Goal: Task Accomplishment & Management: Use online tool/utility

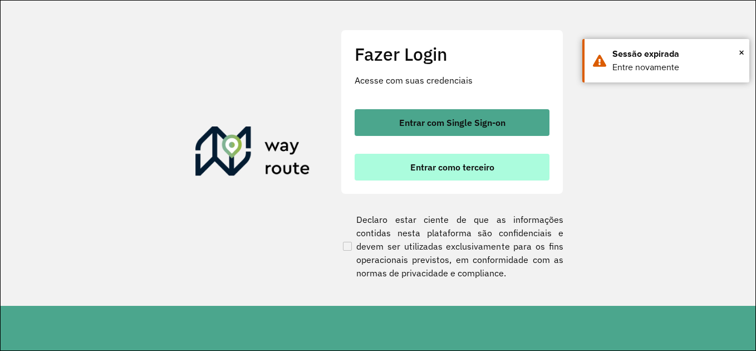
click at [466, 167] on span "Entrar como terceiro" at bounding box center [452, 167] width 84 height 9
click at [422, 172] on span "Entrar como terceiro" at bounding box center [452, 167] width 84 height 9
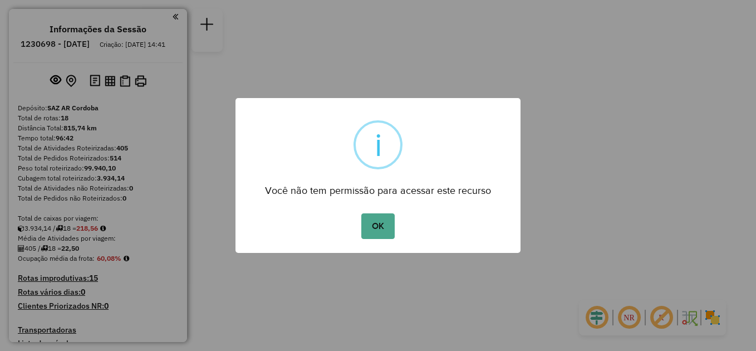
click at [379, 228] on button "OK" at bounding box center [377, 226] width 33 height 26
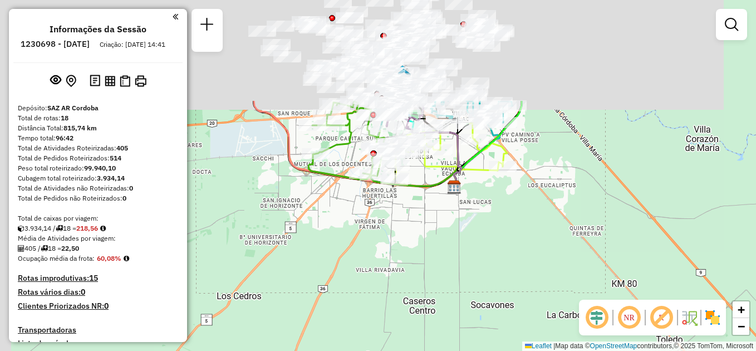
drag, startPoint x: 319, startPoint y: 167, endPoint x: 470, endPoint y: 285, distance: 191.3
click at [475, 317] on div "Janela de atendimento Grade de atendimento Capacidade Transportadoras Veículos …" at bounding box center [378, 175] width 756 height 351
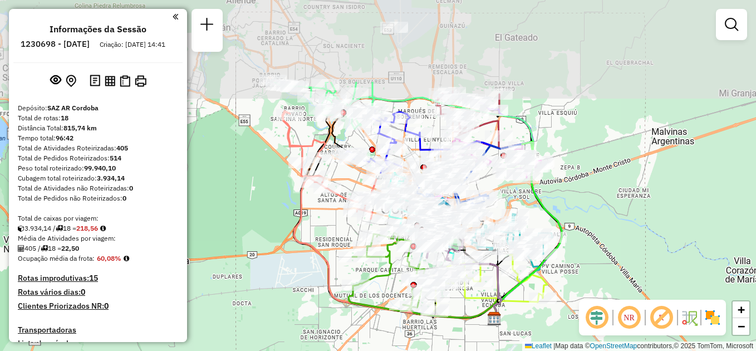
drag, startPoint x: 442, startPoint y: 245, endPoint x: 460, endPoint y: 295, distance: 53.4
click at [462, 330] on div "Janela de atendimento Grade de atendimento Capacidade Transportadoras Veículos …" at bounding box center [378, 175] width 756 height 351
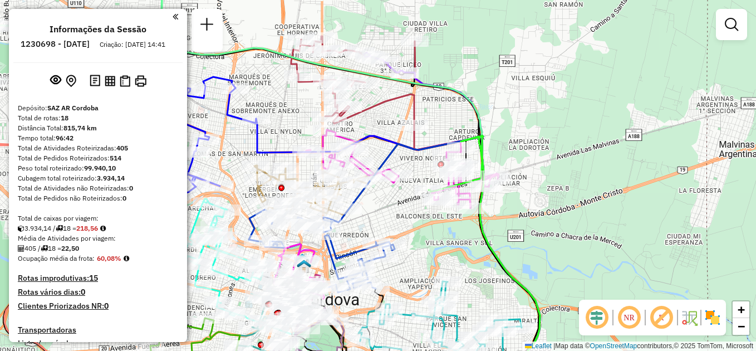
drag, startPoint x: 170, startPoint y: 14, endPoint x: 253, endPoint y: 67, distance: 97.7
click at [173, 15] on em at bounding box center [176, 17] width 6 height 10
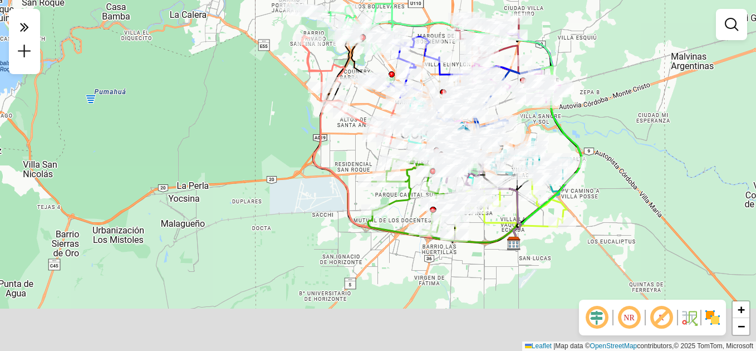
drag, startPoint x: 541, startPoint y: 217, endPoint x: 598, endPoint y: 110, distance: 121.6
click at [598, 110] on div "Janela de atendimento Grade de atendimento Capacidade Transportadoras Veículos …" at bounding box center [378, 175] width 756 height 351
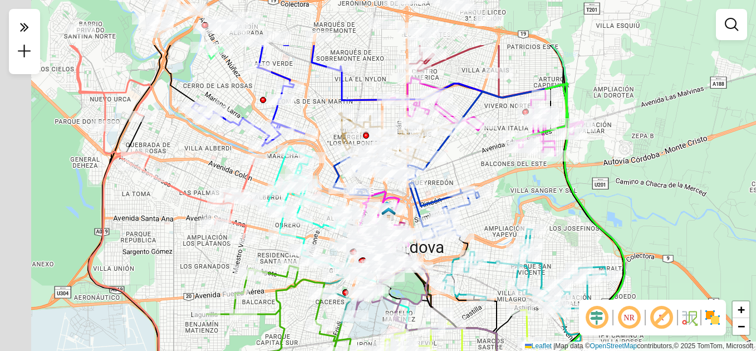
drag, startPoint x: 49, startPoint y: 144, endPoint x: 90, endPoint y: 214, distance: 81.6
click at [90, 214] on div "Janela de atendimento Grade de atendimento Capacidade Transportadoras Veículos …" at bounding box center [378, 175] width 756 height 351
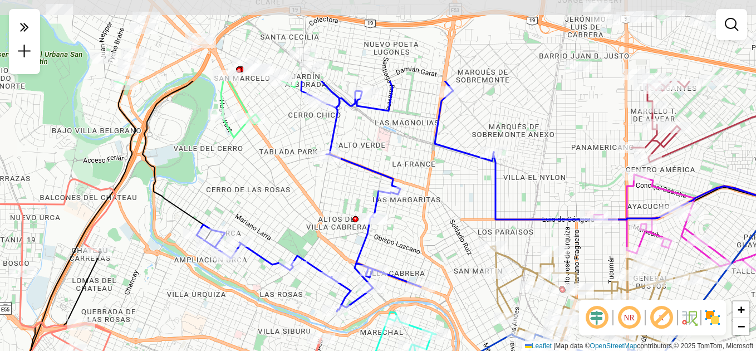
drag, startPoint x: 241, startPoint y: 60, endPoint x: 219, endPoint y: 176, distance: 117.9
click at [219, 176] on div "Janela de atendimento Grade de atendimento Capacidade Transportadoras Veículos …" at bounding box center [378, 175] width 756 height 351
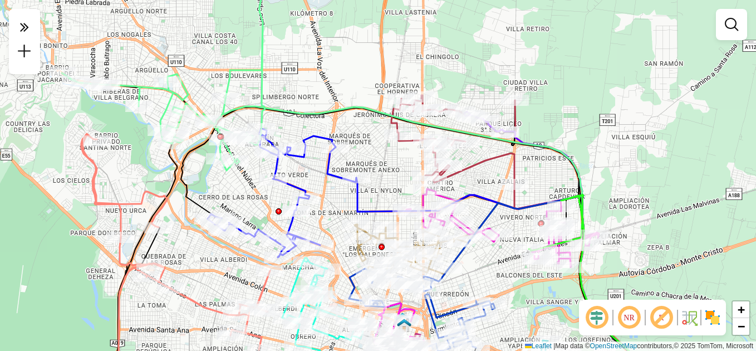
drag, startPoint x: 220, startPoint y: 164, endPoint x: 220, endPoint y: 206, distance: 41.2
click at [220, 206] on div "Janela de atendimento Grade de atendimento Capacidade Transportadoras Veículos …" at bounding box center [378, 175] width 756 height 351
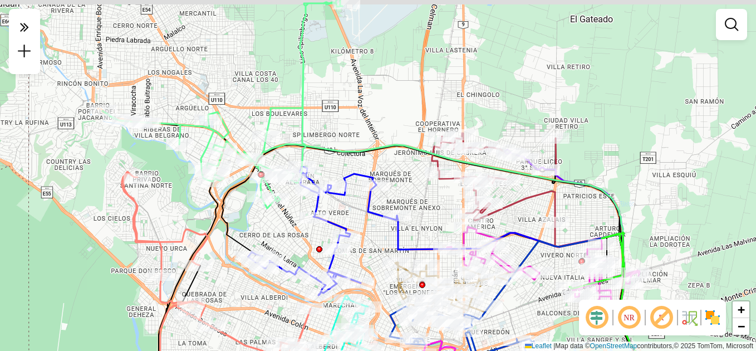
drag, startPoint x: 173, startPoint y: 192, endPoint x: 206, endPoint y: 201, distance: 33.9
click at [206, 201] on div "Janela de atendimento Grade de atendimento Capacidade Transportadoras Veículos …" at bounding box center [378, 175] width 756 height 351
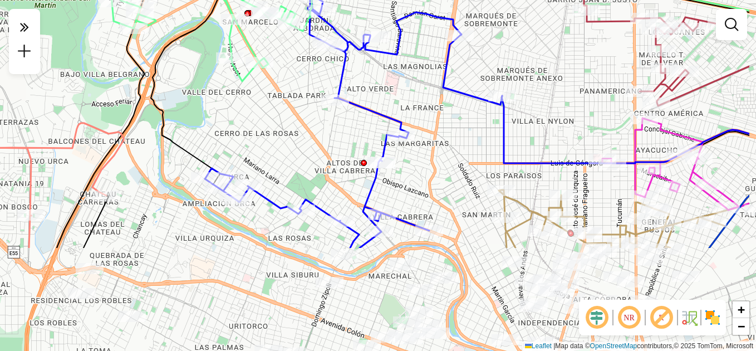
drag, startPoint x: 278, startPoint y: 153, endPoint x: 249, endPoint y: 101, distance: 59.6
click at [249, 101] on div "Janela de atendimento Grade de atendimento Capacidade Transportadoras Veículos …" at bounding box center [378, 175] width 756 height 351
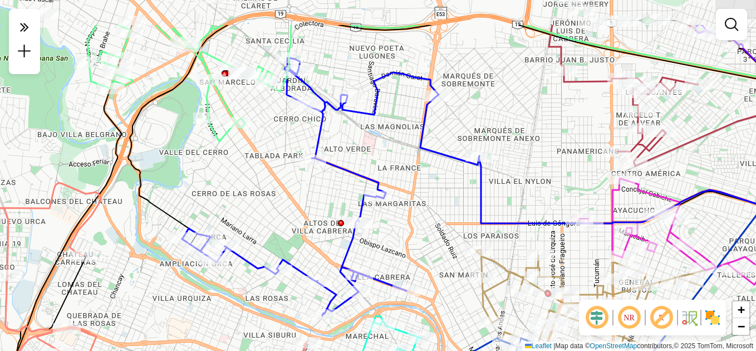
drag, startPoint x: 441, startPoint y: 173, endPoint x: 418, endPoint y: 236, distance: 66.4
click at [418, 236] on div "Janela de atendimento Grade de atendimento Capacidade Transportadoras Veículos …" at bounding box center [378, 175] width 756 height 351
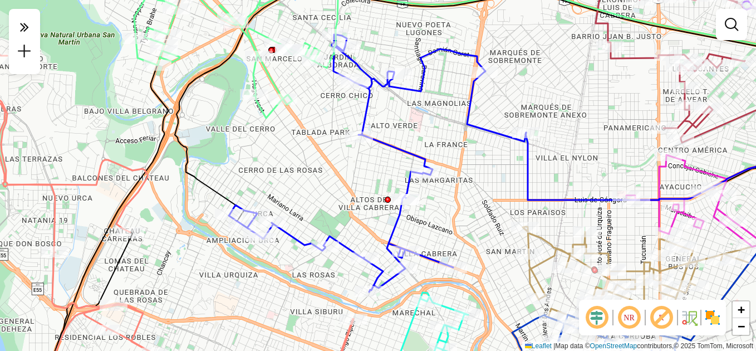
drag, startPoint x: 260, startPoint y: 165, endPoint x: 294, endPoint y: 122, distance: 54.7
click at [294, 122] on div "Janela de atendimento Grade de atendimento Capacidade Transportadoras Veículos …" at bounding box center [378, 175] width 756 height 351
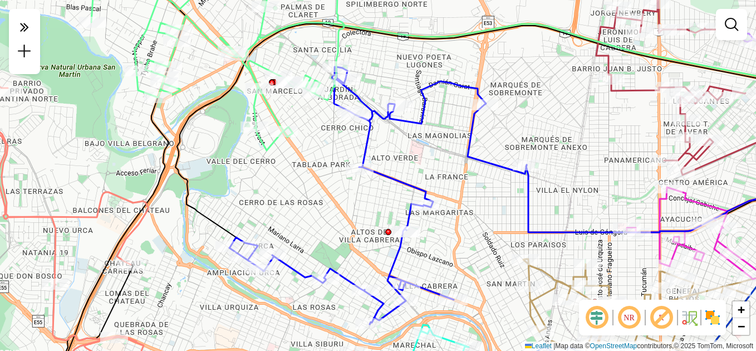
drag, startPoint x: 315, startPoint y: 196, endPoint x: 312, endPoint y: 228, distance: 31.9
click at [315, 231] on div "Janela de atendimento Grade de atendimento Capacidade Transportadoras Veículos …" at bounding box center [378, 175] width 756 height 351
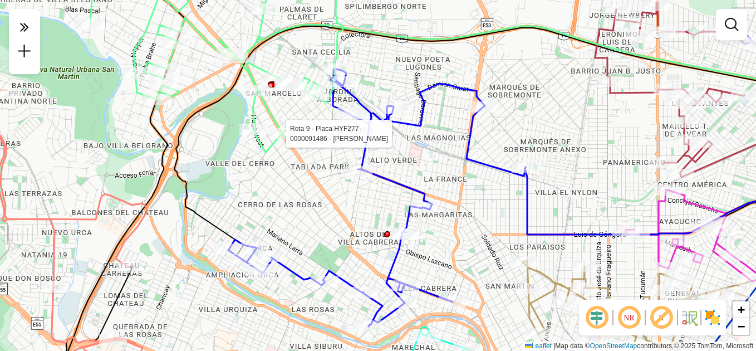
select select "**********"
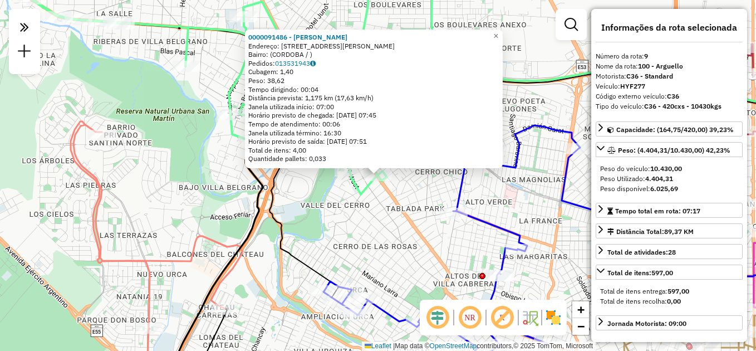
click at [336, 234] on div "0000091486 - [PERSON_NAME]: [STREET_ADDRESS][PERSON_NAME] Pedidos: 013531943 Cu…" at bounding box center [378, 175] width 756 height 351
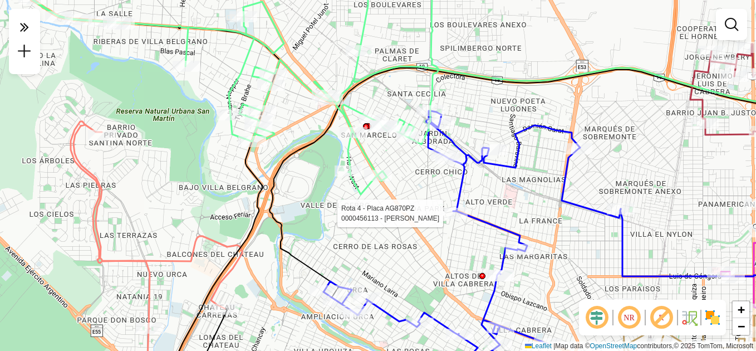
select select "**********"
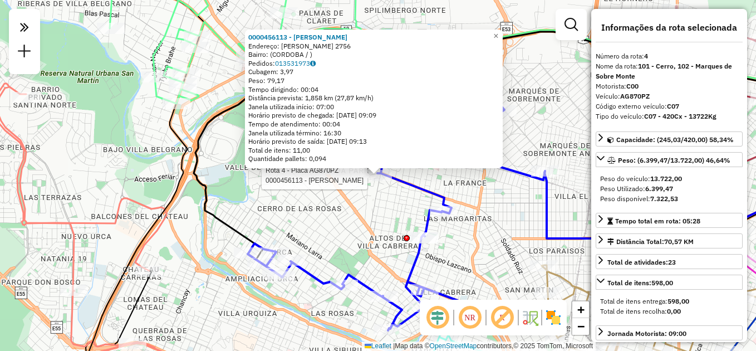
click at [366, 237] on div "Rota 4 - Placa AG870PZ 0000456113 - Leria Griselda Noemi 0000456113 - Leria Gri…" at bounding box center [378, 175] width 756 height 351
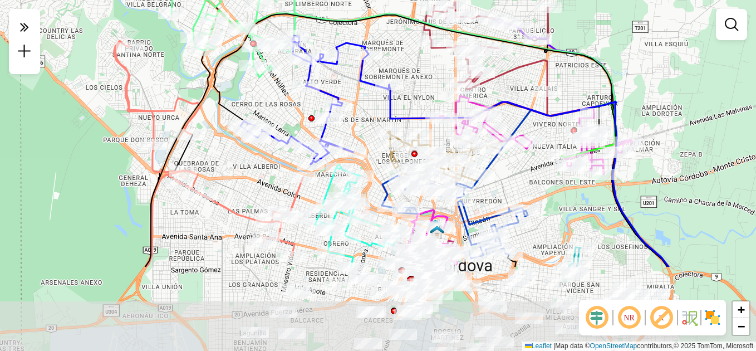
drag, startPoint x: 336, startPoint y: 272, endPoint x: 270, endPoint y: 153, distance: 136.4
click at [270, 153] on div "Rota 4 - Placa AG870PZ 0000407982 - [PERSON_NAME] de atendimento Grade de atend…" at bounding box center [378, 175] width 756 height 351
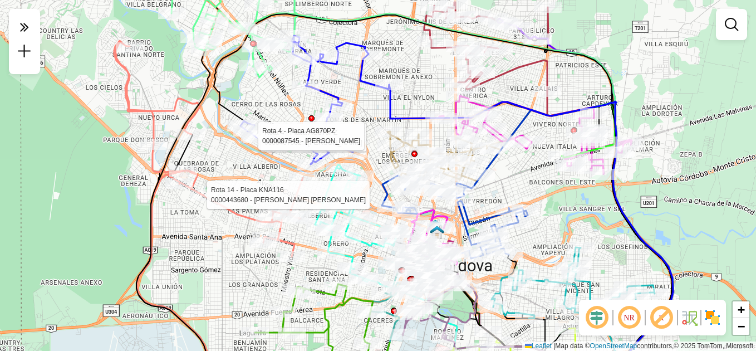
select select "**********"
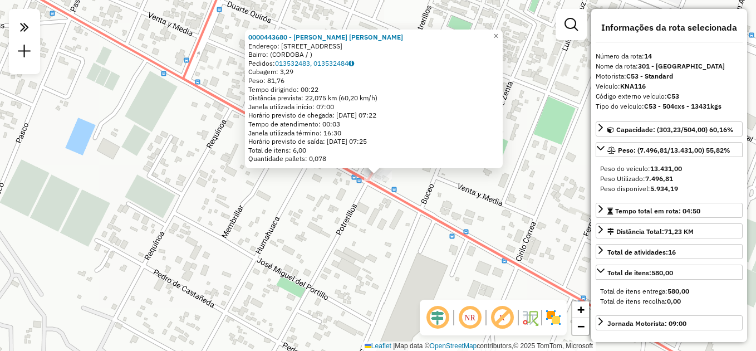
click at [299, 230] on div "0000443680 - [PERSON_NAME]: [STREET_ADDRESS] Pedidos: 013532483, 013532484 Cuba…" at bounding box center [378, 175] width 756 height 351
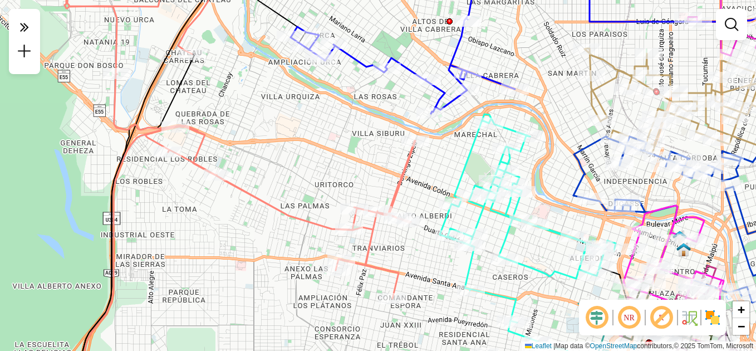
drag, startPoint x: 344, startPoint y: 118, endPoint x: 281, endPoint y: 100, distance: 65.4
click at [281, 100] on div "Janela de atendimento Grade de atendimento Capacidade Transportadoras Veículos …" at bounding box center [378, 175] width 756 height 351
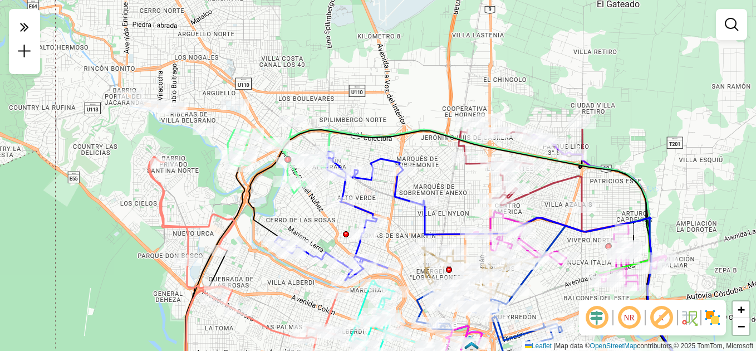
drag, startPoint x: 303, startPoint y: 41, endPoint x: 281, endPoint y: 204, distance: 165.2
click at [281, 204] on div "Janela de atendimento Grade de atendimento Capacidade Transportadoras Veículos …" at bounding box center [378, 175] width 756 height 351
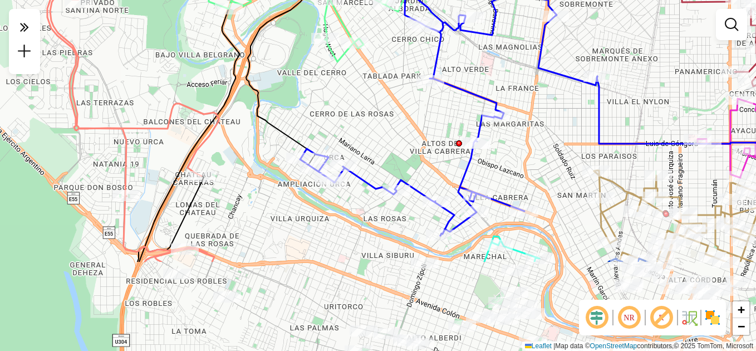
drag, startPoint x: 180, startPoint y: 241, endPoint x: 136, endPoint y: 132, distance: 117.2
click at [136, 132] on icon at bounding box center [133, 125] width 172 height 273
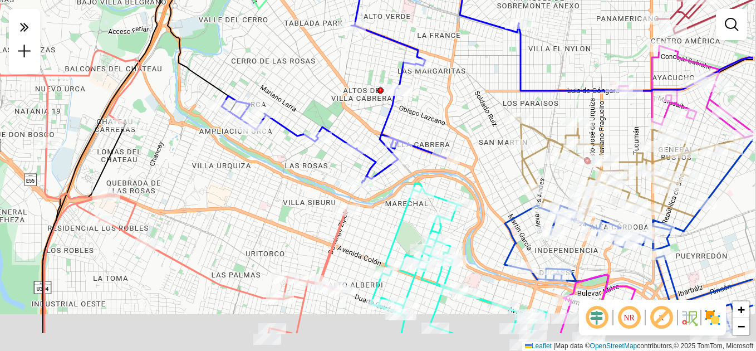
drag, startPoint x: 249, startPoint y: 219, endPoint x: 138, endPoint y: 145, distance: 134.1
click at [138, 145] on div "Janela de atendimento Grade de atendimento Capacidade Transportadoras Veículos …" at bounding box center [378, 175] width 756 height 351
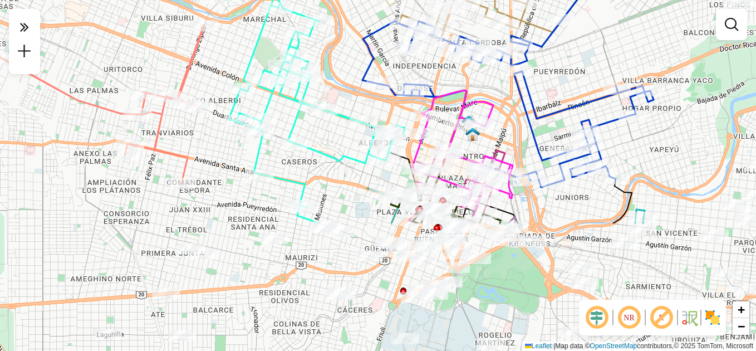
drag, startPoint x: 308, startPoint y: 228, endPoint x: 204, endPoint y: 67, distance: 191.7
click at [204, 67] on div "Janela de atendimento Grade de atendimento Capacidade Transportadoras Veículos …" at bounding box center [378, 175] width 756 height 351
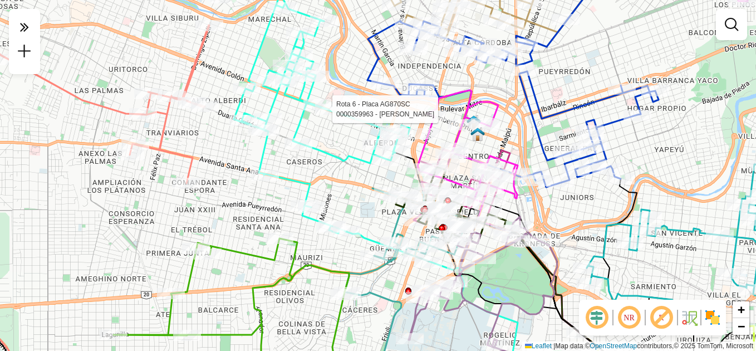
select select "**********"
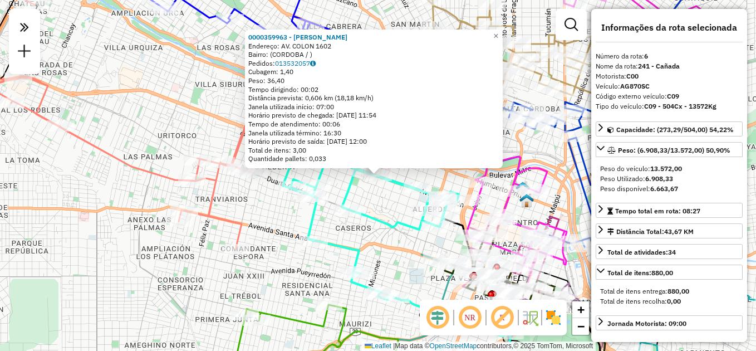
click at [385, 207] on div "0000359963 - [PERSON_NAME]: AV. COLON 1602 Bairro: ([GEOGRAPHIC_DATA] / ) Pedid…" at bounding box center [378, 175] width 756 height 351
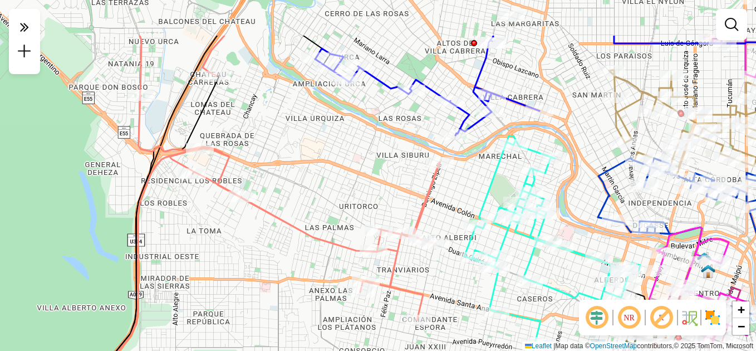
drag, startPoint x: 300, startPoint y: 226, endPoint x: 466, endPoint y: 283, distance: 176.1
click at [462, 289] on div "Janela de atendimento Grade de atendimento Capacidade Transportadoras Veículos …" at bounding box center [378, 175] width 756 height 351
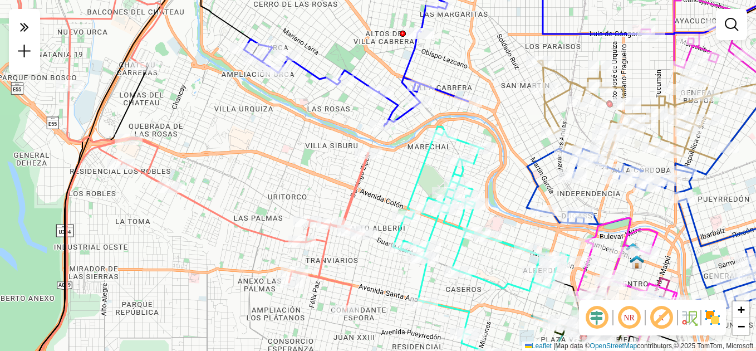
drag, startPoint x: 331, startPoint y: 164, endPoint x: 256, endPoint y: 155, distance: 75.2
click at [256, 155] on div "Janela de atendimento Grade de atendimento Capacidade Transportadoras Veículos …" at bounding box center [378, 175] width 756 height 351
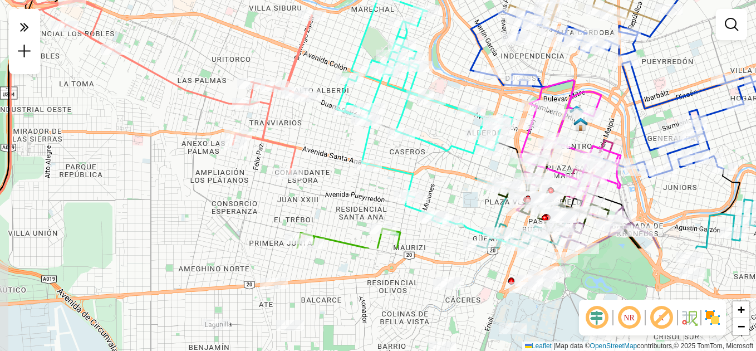
drag, startPoint x: 252, startPoint y: 240, endPoint x: 189, endPoint y: 92, distance: 159.9
click at [189, 92] on div "Janela de atendimento Grade de atendimento Capacidade Transportadoras Veículos …" at bounding box center [378, 175] width 756 height 351
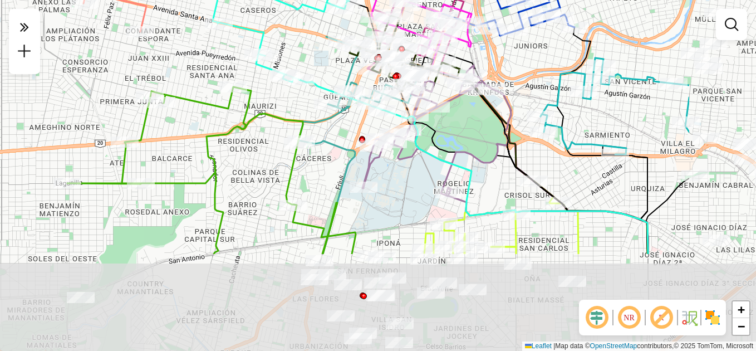
drag, startPoint x: 281, startPoint y: 194, endPoint x: 146, endPoint y: 65, distance: 187.1
click at [146, 65] on div "Janela de atendimento Grade de atendimento Capacidade Transportadoras Veículos …" at bounding box center [378, 175] width 756 height 351
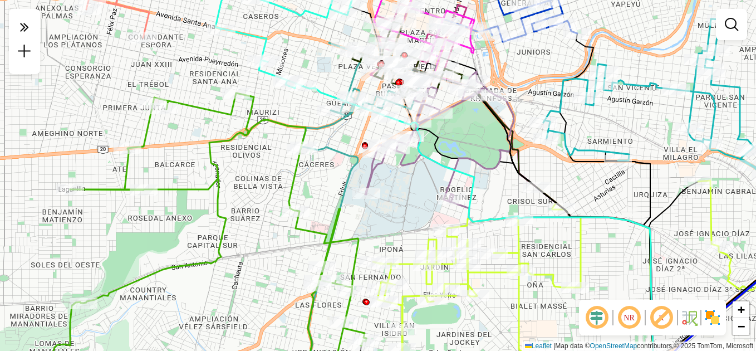
drag, startPoint x: 222, startPoint y: 219, endPoint x: 240, endPoint y: 246, distance: 32.1
click at [240, 246] on div "Janela de atendimento Grade de atendimento Capacidade Transportadoras Veículos …" at bounding box center [378, 175] width 756 height 351
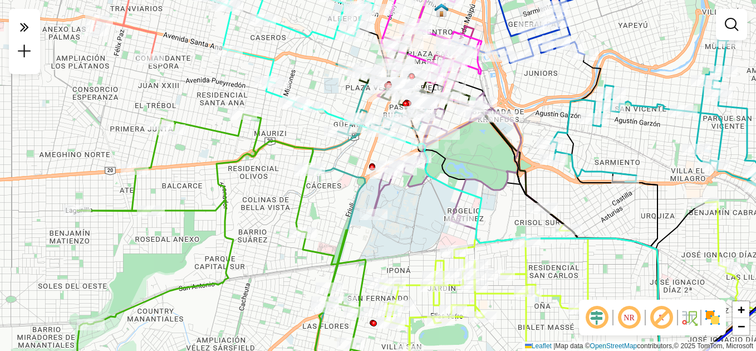
drag, startPoint x: 256, startPoint y: 173, endPoint x: 265, endPoint y: 209, distance: 37.3
click at [265, 209] on div "Janela de atendimento Grade de atendimento Capacidade Transportadoras Veículos …" at bounding box center [378, 175] width 756 height 351
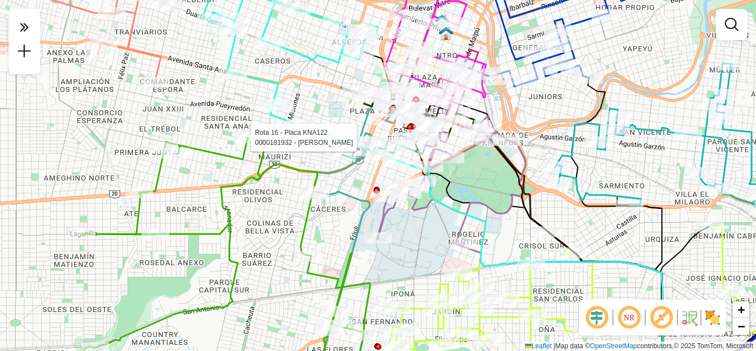
select select "**********"
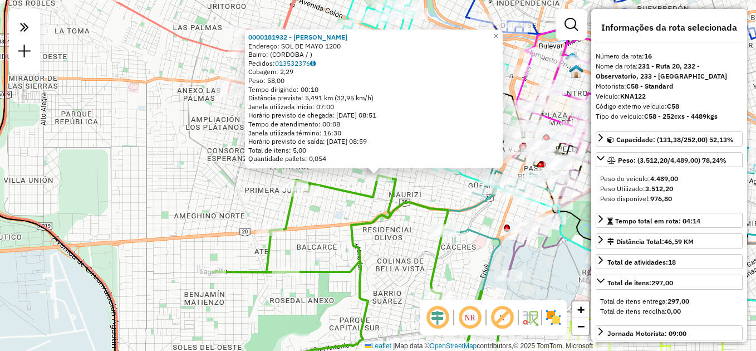
click at [467, 267] on div "0000181932 - Guzman [PERSON_NAME]: SOL DE MAYO 1200 Bairro: ([GEOGRAPHIC_DATA] …" at bounding box center [378, 175] width 756 height 351
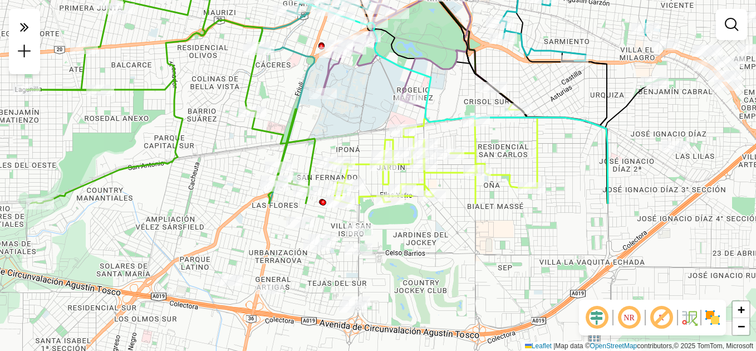
drag, startPoint x: 417, startPoint y: 272, endPoint x: 231, endPoint y: 89, distance: 261.5
click at [231, 89] on div "Janela de atendimento Grade de atendimento Capacidade Transportadoras Veículos …" at bounding box center [378, 175] width 756 height 351
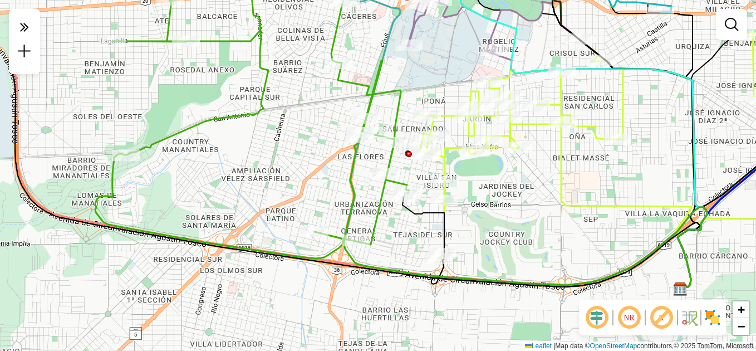
drag, startPoint x: 230, startPoint y: 218, endPoint x: 317, endPoint y: 172, distance: 98.9
click at [317, 172] on div "Janela de atendimento Grade de atendimento Capacidade Transportadoras Veículos …" at bounding box center [378, 175] width 756 height 351
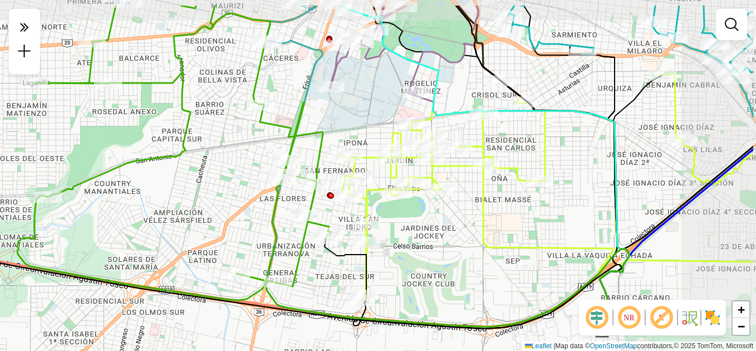
drag, startPoint x: 550, startPoint y: 210, endPoint x: 489, endPoint y: 205, distance: 61.5
click at [474, 251] on div "Janela de atendimento Grade de atendimento Capacidade Transportadoras Veículos …" at bounding box center [378, 175] width 756 height 351
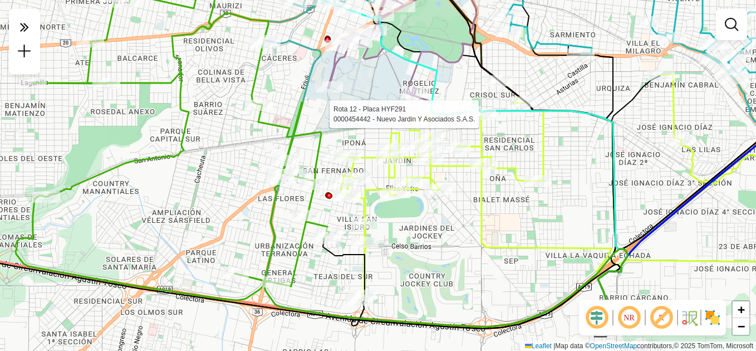
select select "**********"
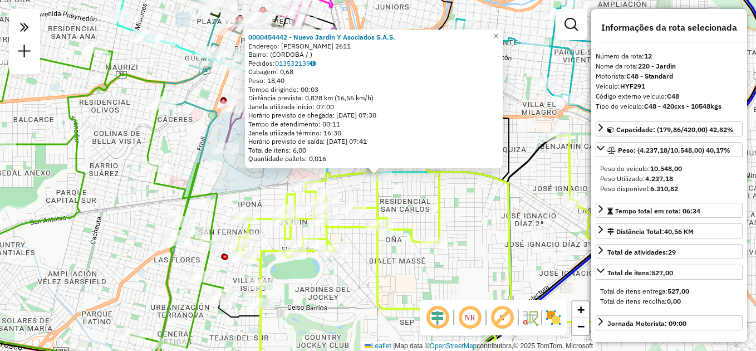
click at [468, 263] on div "0000454442 - Nuevo Jardin Y Asociados S.A.S. Endereço: [PERSON_NAME] 2611 Bairr…" at bounding box center [378, 175] width 756 height 351
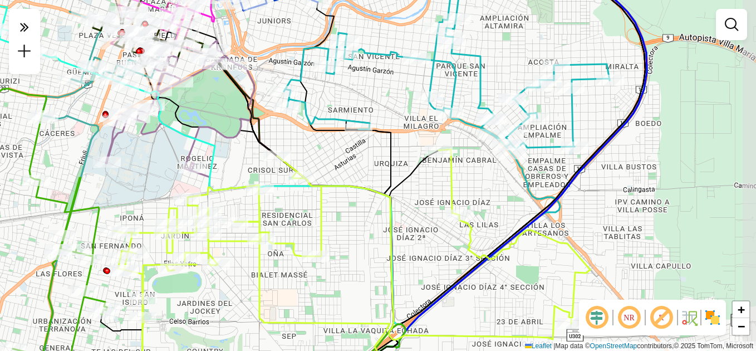
drag, startPoint x: 462, startPoint y: 277, endPoint x: 336, endPoint y: 286, distance: 126.7
click at [340, 290] on div "Janela de atendimento Grade de atendimento Capacidade Transportadoras Veículos …" at bounding box center [378, 175] width 756 height 351
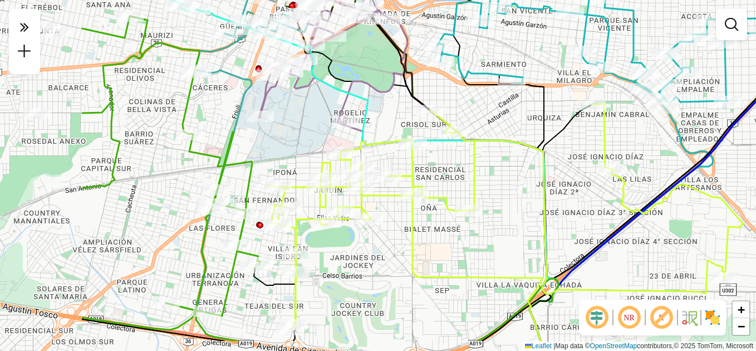
drag, startPoint x: 376, startPoint y: 220, endPoint x: 534, endPoint y: 175, distance: 164.0
click at [534, 175] on div "Janela de atendimento Grade de atendimento Capacidade Transportadoras Veículos …" at bounding box center [378, 175] width 756 height 351
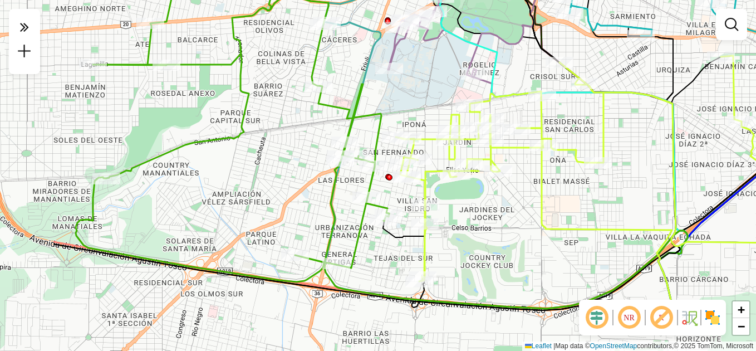
drag, startPoint x: 398, startPoint y: 265, endPoint x: 527, endPoint y: 217, distance: 137.8
click at [527, 217] on div "Janela de atendimento Grade de atendimento Capacidade Transportadoras Veículos …" at bounding box center [378, 175] width 756 height 351
select select "**********"
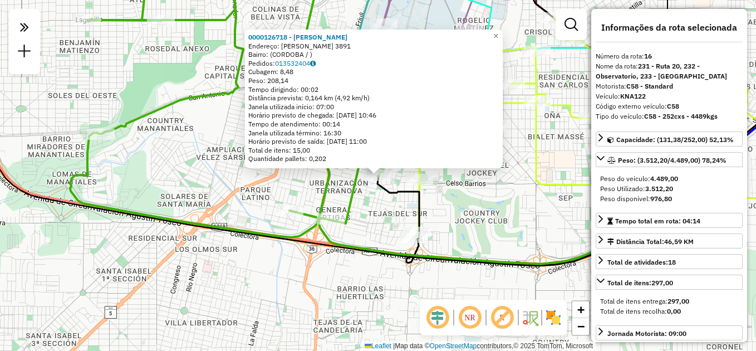
click at [488, 213] on div "0000126718 - Lescano [PERSON_NAME]: [PERSON_NAME] 3891 Bairro: (CORDOBA / ) Ped…" at bounding box center [378, 175] width 756 height 351
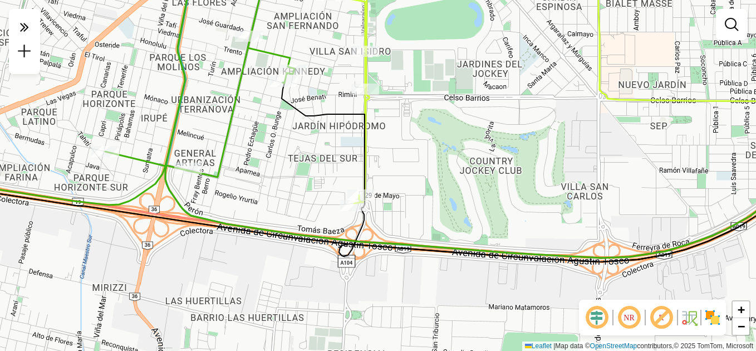
drag, startPoint x: 481, startPoint y: 260, endPoint x: 452, endPoint y: 205, distance: 61.5
click at [452, 205] on div "Janela de atendimento Grade de atendimento Capacidade Transportadoras Veículos …" at bounding box center [378, 175] width 756 height 351
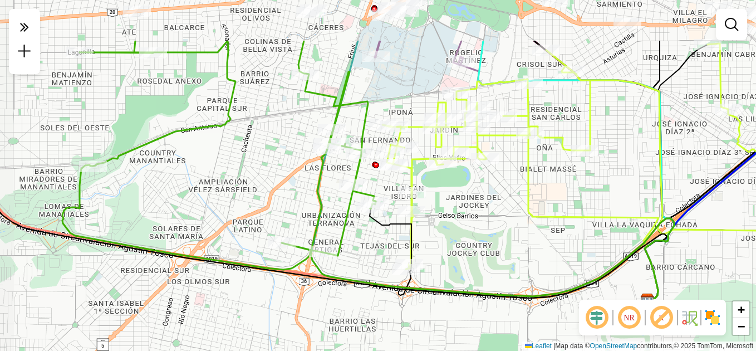
drag, startPoint x: 435, startPoint y: 160, endPoint x: 437, endPoint y: 219, distance: 59.1
click at [452, 237] on div "Janela de atendimento Grade de atendimento Capacidade Transportadoras Veículos …" at bounding box center [378, 175] width 756 height 351
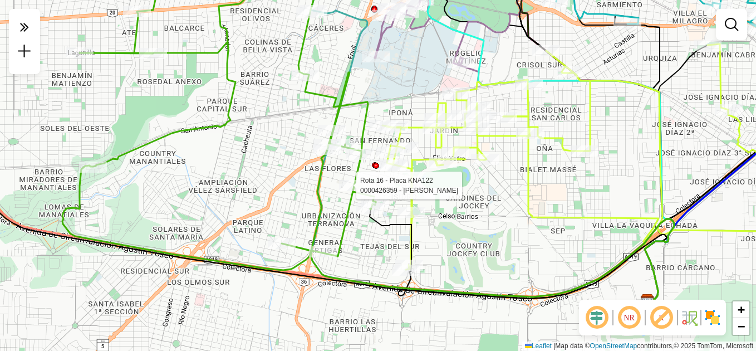
select select "**********"
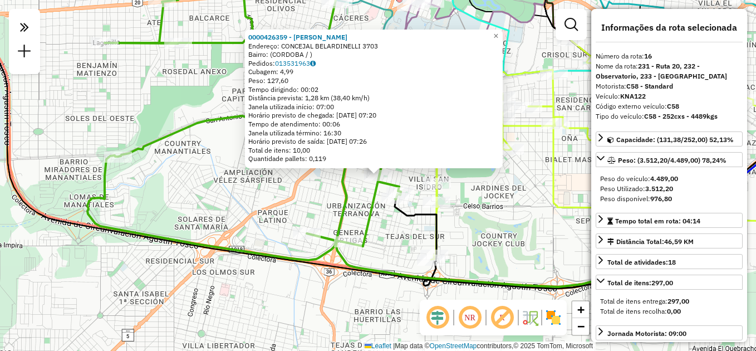
click at [472, 223] on div "0000426359 - Figueras [PERSON_NAME]: CONCEJAL BELARDINELLI 3703 Bairro: ([GEOGR…" at bounding box center [378, 175] width 756 height 351
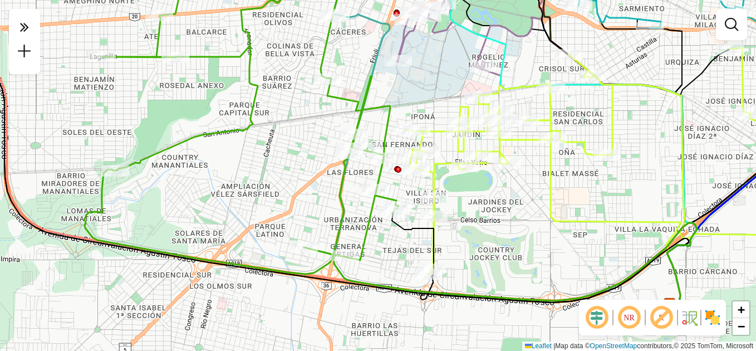
drag, startPoint x: 517, startPoint y: 203, endPoint x: 514, endPoint y: 221, distance: 18.1
click at [514, 221] on div "Janela de atendimento Grade de atendimento Capacidade Transportadoras Veículos …" at bounding box center [378, 175] width 756 height 351
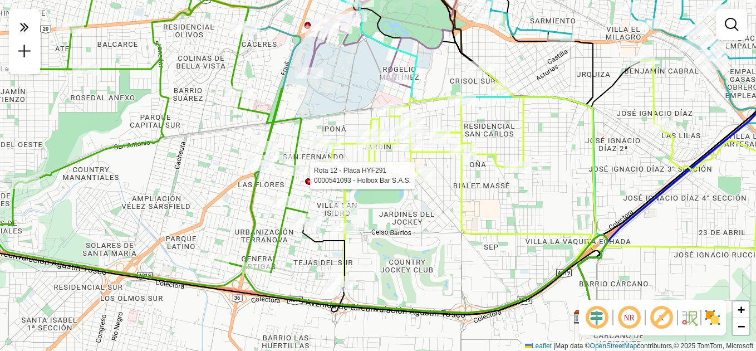
select select "**********"
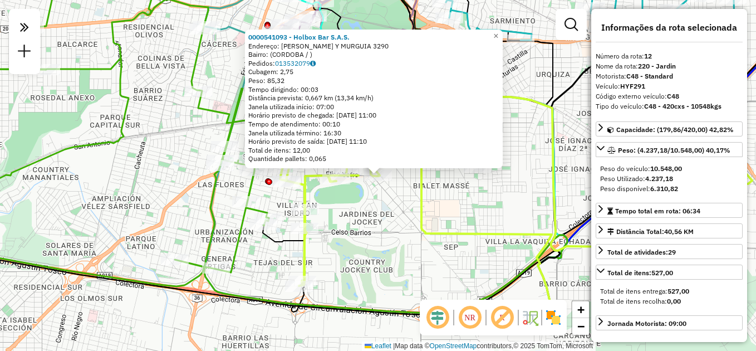
click at [408, 237] on div "0000541093 - Holbox Bar S.A.S. Endereço: [PERSON_NAME] Y MURGUIA 3290 Bairro: (…" at bounding box center [378, 175] width 756 height 351
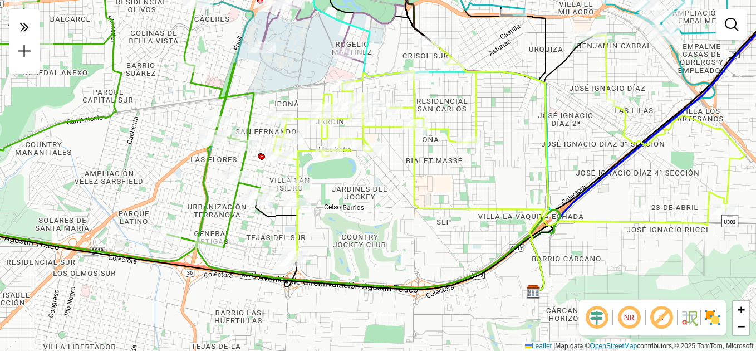
drag, startPoint x: 337, startPoint y: 241, endPoint x: 336, endPoint y: 210, distance: 31.2
click at [336, 210] on div "Janela de atendimento Grade de atendimento Capacidade Transportadoras Veículos …" at bounding box center [378, 175] width 756 height 351
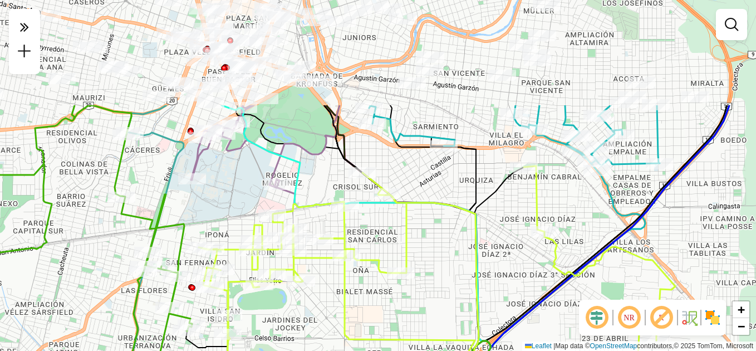
drag, startPoint x: 422, startPoint y: 169, endPoint x: 355, endPoint y: 310, distance: 155.2
click at [355, 310] on div "Janela de atendimento Grade de atendimento Capacidade Transportadoras Veículos …" at bounding box center [378, 175] width 756 height 351
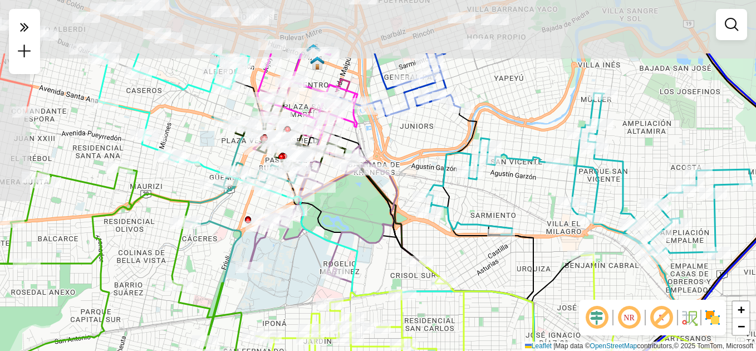
drag, startPoint x: 407, startPoint y: 184, endPoint x: 465, endPoint y: 273, distance: 105.5
click at [465, 273] on div "Janela de atendimento Grade de atendimento Capacidade Transportadoras Veículos …" at bounding box center [378, 175] width 756 height 351
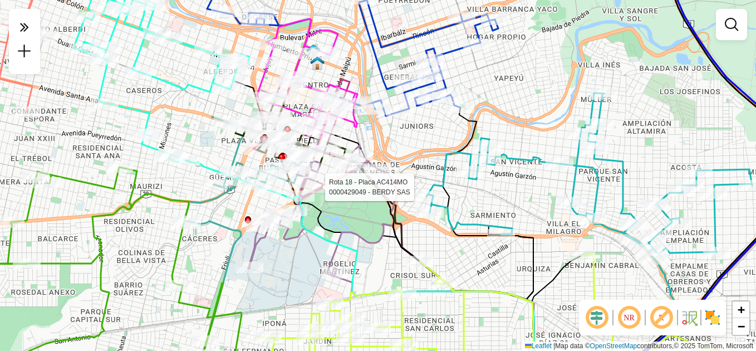
select select "**********"
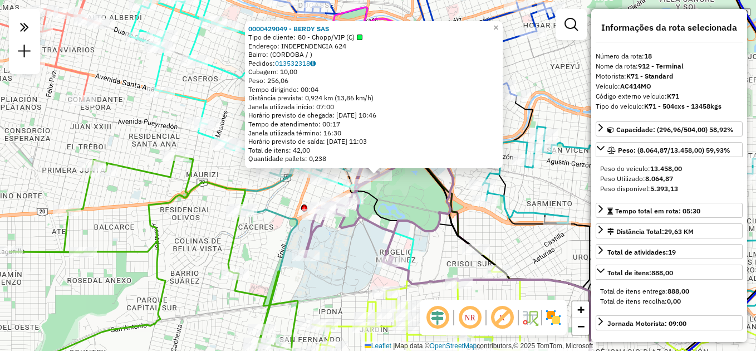
click at [379, 238] on div "0000429049 - BERDY SAS Tipo de cliente: 80 - Chopp/VIP (C) Endereço: INDEPENDEN…" at bounding box center [378, 175] width 756 height 351
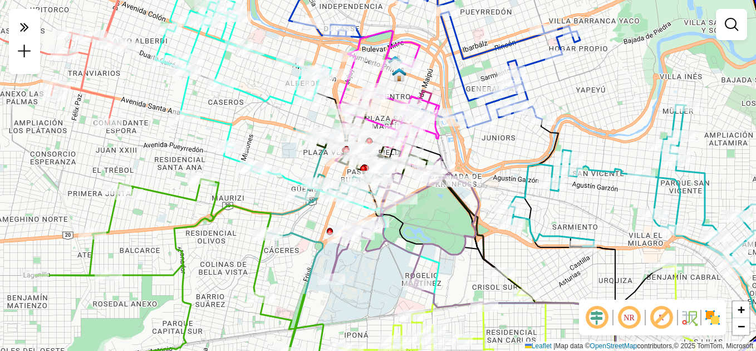
drag, startPoint x: 268, startPoint y: 217, endPoint x: 294, endPoint y: 240, distance: 34.7
click at [294, 240] on icon at bounding box center [296, 321] width 54 height 177
select select "**********"
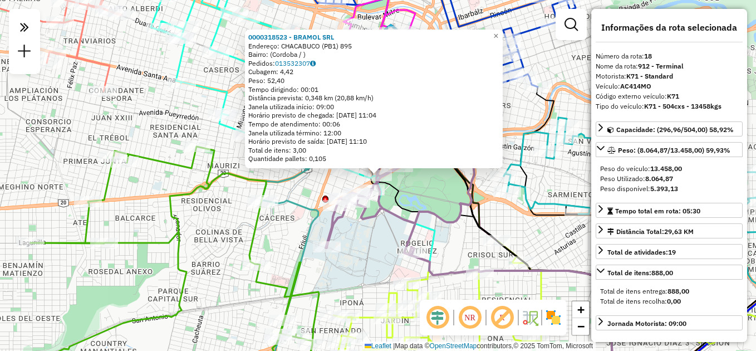
click at [363, 238] on div "0000318523 - BRAMOL SRL Endereço: [GEOGRAPHIC_DATA] (PB1) 895 Bairro: (Cordoba …" at bounding box center [378, 175] width 756 height 351
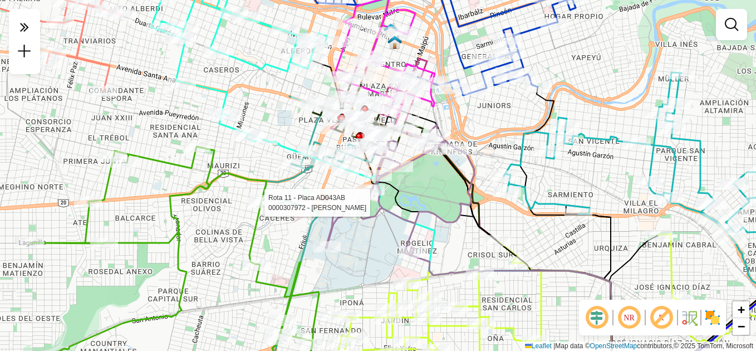
select select "**********"
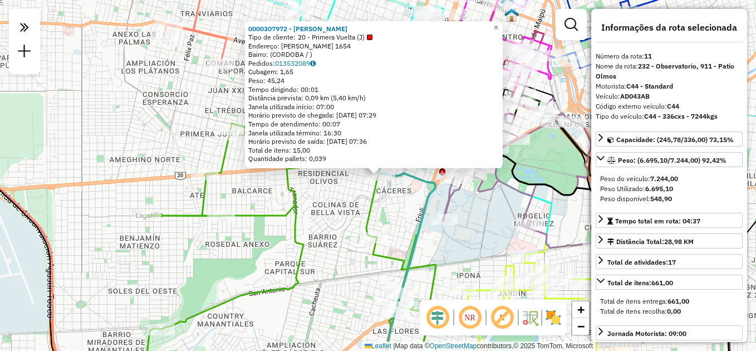
click at [410, 227] on div "0000307972 - [PERSON_NAME] Tipo de cliente: 20 - Primera Vuelta (J) Endereço: […" at bounding box center [378, 175] width 756 height 351
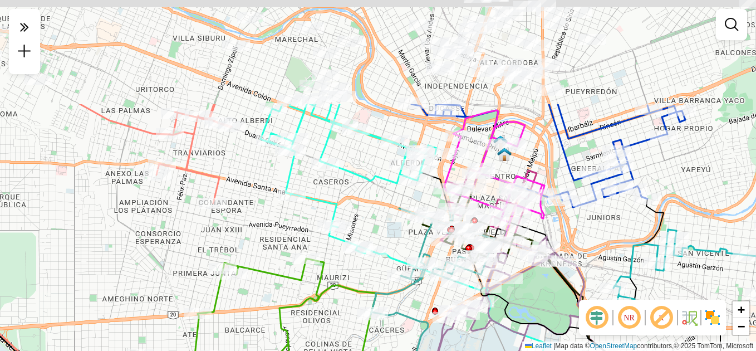
drag, startPoint x: 398, startPoint y: 71, endPoint x: 373, endPoint y: 231, distance: 161.7
click at [375, 232] on div "Janela de atendimento Grade de atendimento Capacidade Transportadoras Veículos …" at bounding box center [378, 175] width 756 height 351
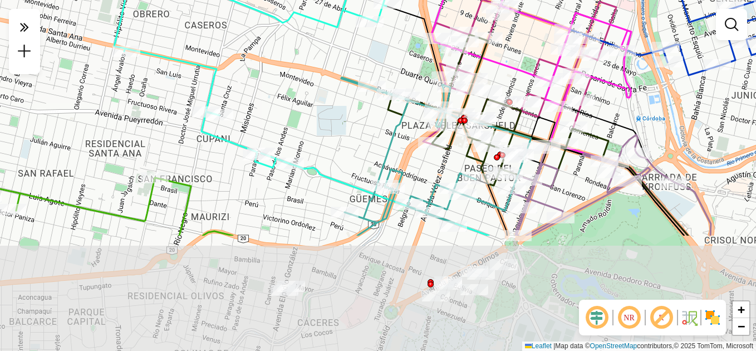
drag, startPoint x: 383, startPoint y: 276, endPoint x: 322, endPoint y: 122, distance: 165.8
click at [322, 122] on div "Janela de atendimento Grade de atendimento Capacidade Transportadoras Veículos …" at bounding box center [378, 175] width 756 height 351
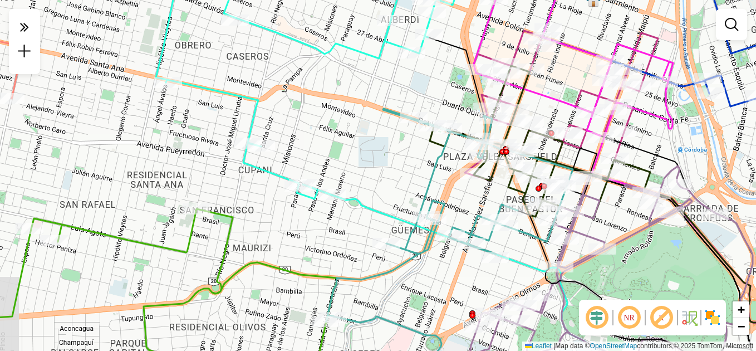
drag, startPoint x: 353, startPoint y: 136, endPoint x: 412, endPoint y: 195, distance: 83.9
click at [412, 195] on div "Janela de atendimento Grade de atendimento Capacidade Transportadoras Veículos …" at bounding box center [378, 175] width 756 height 351
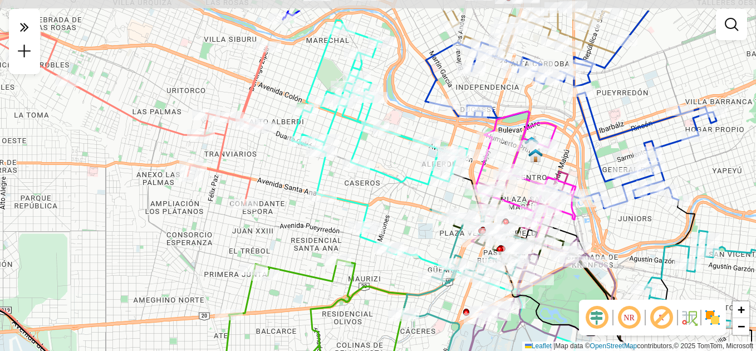
drag, startPoint x: 384, startPoint y: 186, endPoint x: 400, endPoint y: 219, distance: 37.1
click at [400, 219] on div "Janela de atendimento Grade de atendimento Capacidade Transportadoras Veículos …" at bounding box center [378, 175] width 756 height 351
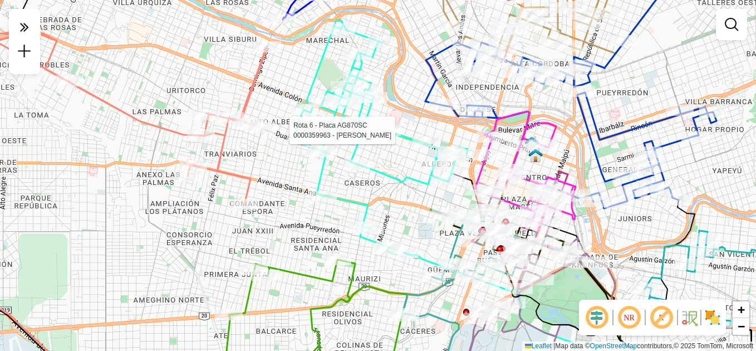
select select "**********"
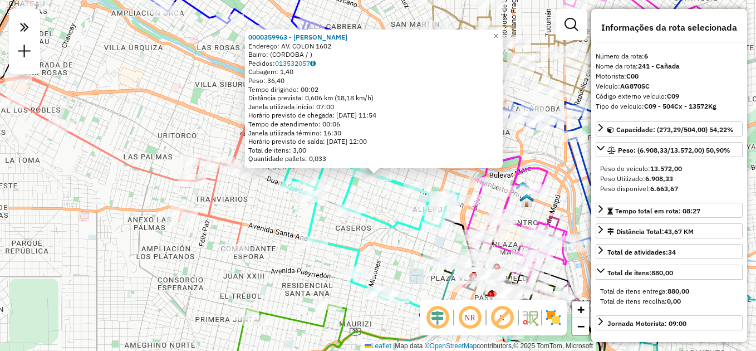
click at [401, 275] on div "0000359963 - [PERSON_NAME]: AV. COLON 1602 Bairro: ([GEOGRAPHIC_DATA] / ) Pedid…" at bounding box center [378, 175] width 756 height 351
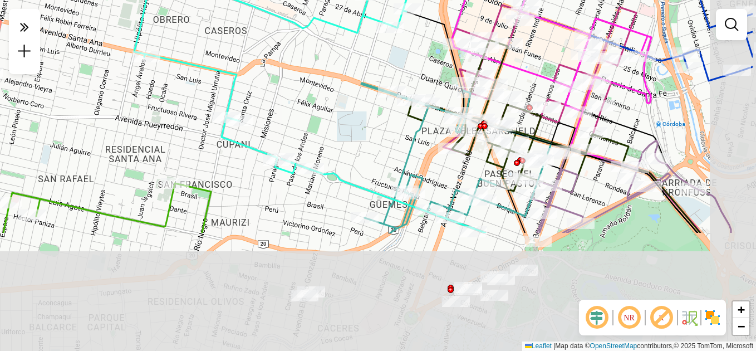
drag, startPoint x: 420, startPoint y: 267, endPoint x: 343, endPoint y: 119, distance: 167.2
click at [343, 119] on div "Janela de atendimento Grade de atendimento Capacidade Transportadoras Veículos …" at bounding box center [378, 175] width 756 height 351
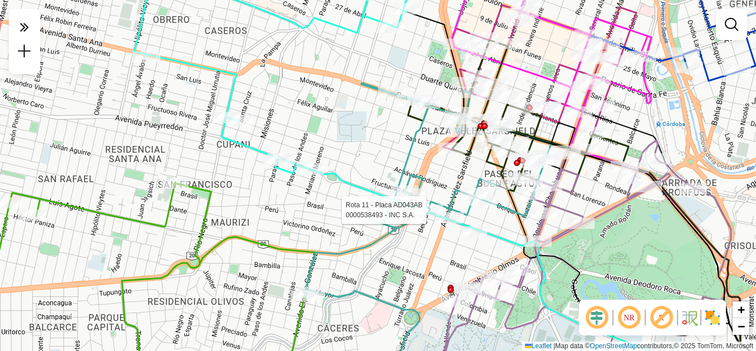
select select "**********"
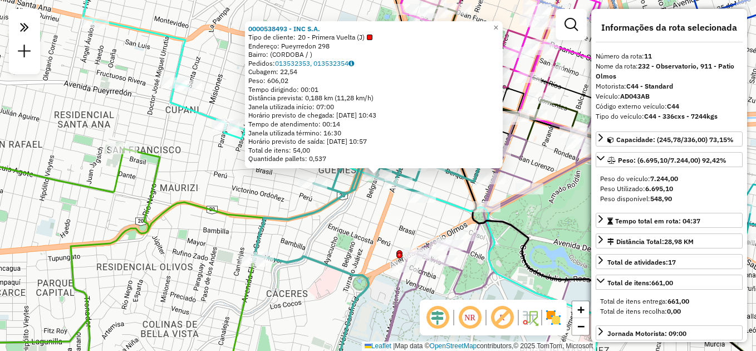
click at [384, 215] on div "0000538493 - INC S.A. Tipo de cliente: 20 - Primera Vuelta (J) Endereço: Pueyrr…" at bounding box center [378, 175] width 756 height 351
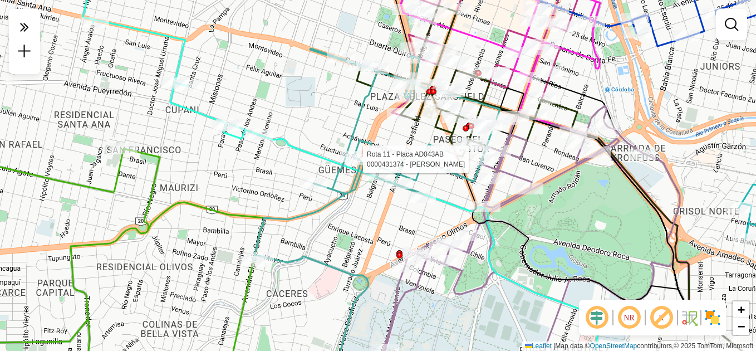
select select "**********"
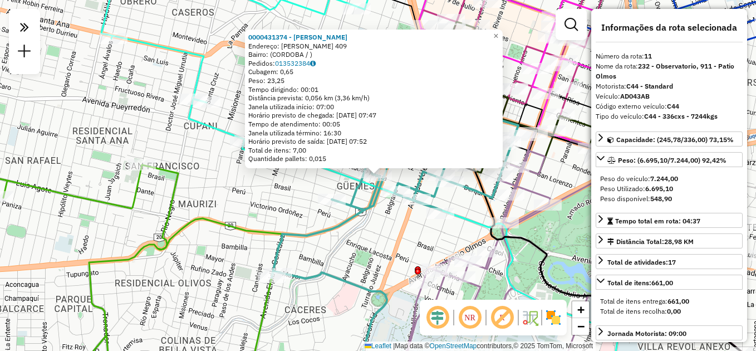
click at [362, 232] on div "0000431374 - Sosa [PERSON_NAME]: [PERSON_NAME] 409 Bairro: ([GEOGRAPHIC_DATA] /…" at bounding box center [378, 175] width 756 height 351
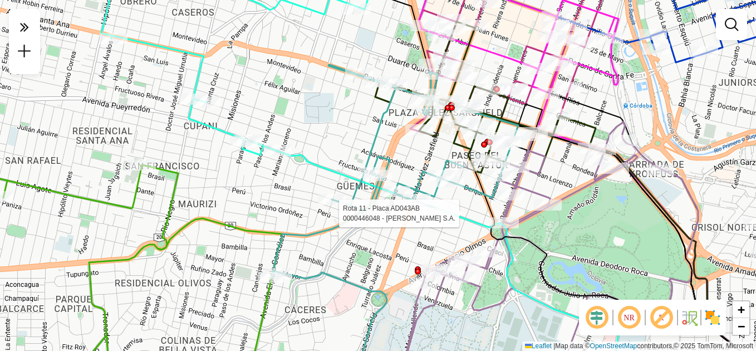
select select "**********"
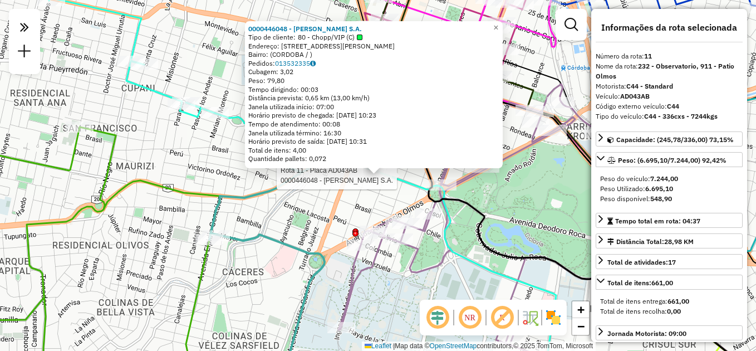
click at [316, 206] on div "Rota 11 - Placa AD043AB 0000446048 - NURZHAN S.A. 0000446048 - NURZHAN S.A. Tip…" at bounding box center [378, 175] width 756 height 351
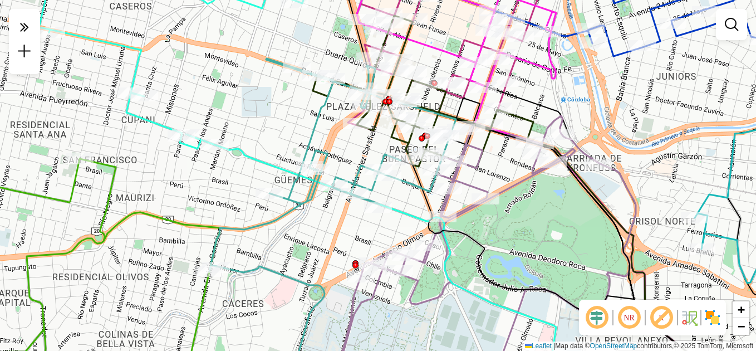
drag, startPoint x: 312, startPoint y: 193, endPoint x: 312, endPoint y: 224, distance: 31.7
click at [312, 224] on div "Janela de atendimento Grade de atendimento Capacidade Transportadoras Veículos …" at bounding box center [378, 175] width 756 height 351
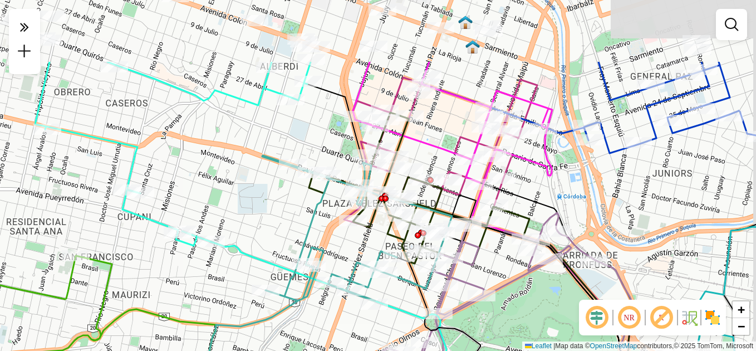
drag, startPoint x: 643, startPoint y: 95, endPoint x: 603, endPoint y: 182, distance: 95.9
click at [639, 190] on div "Janela de atendimento Grade de atendimento Capacidade Transportadoras Veículos …" at bounding box center [378, 175] width 756 height 351
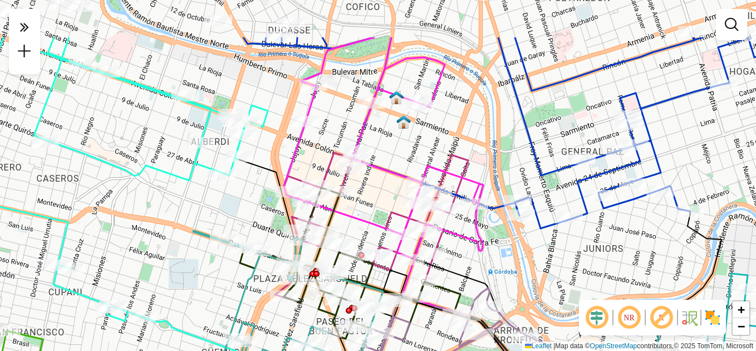
drag, startPoint x: 547, startPoint y: 51, endPoint x: 463, endPoint y: 125, distance: 111.7
click at [472, 124] on div "Janela de atendimento Grade de atendimento Capacidade Transportadoras Veículos …" at bounding box center [378, 175] width 756 height 351
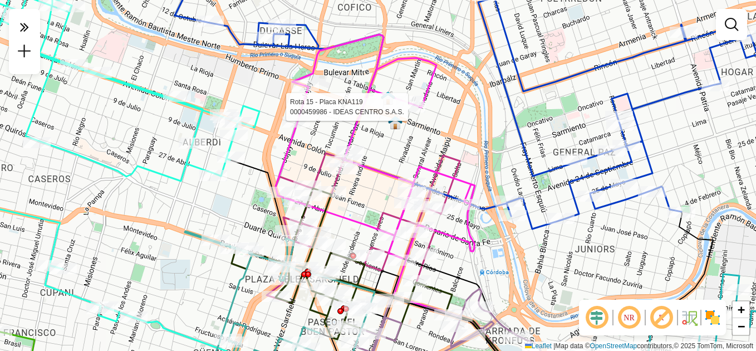
select select "**********"
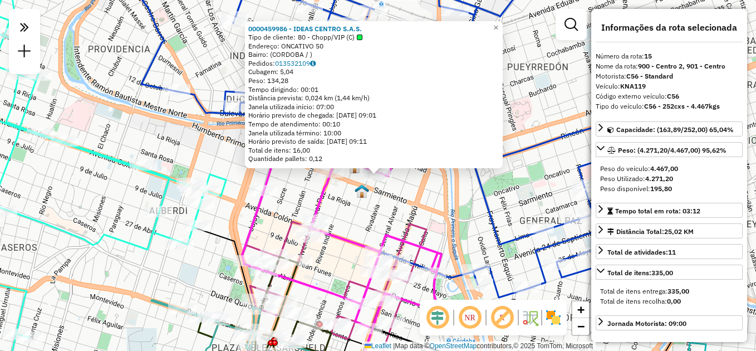
click at [388, 220] on div "0000459986 - IDEAS CENTRO S.A.S. Tipo de cliente: 80 - Chopp/VIP (C) Endereço: …" at bounding box center [378, 175] width 756 height 351
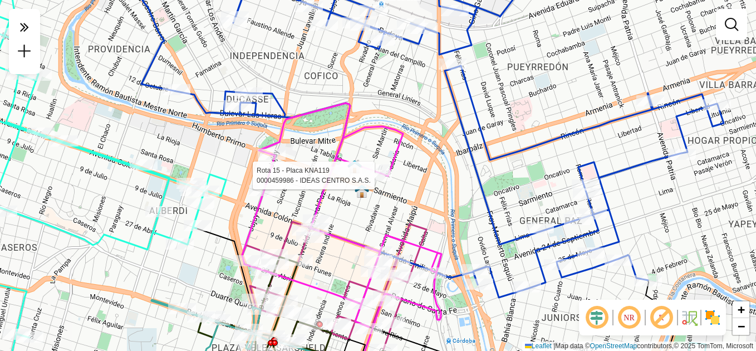
select select "**********"
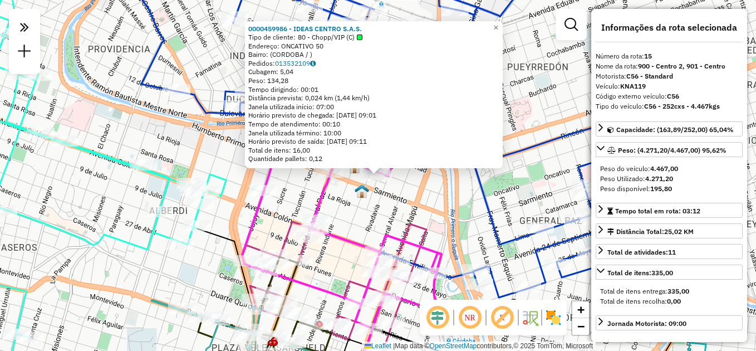
click at [407, 210] on div "0000459986 - IDEAS CENTRO S.A.S. Tipo de cliente: 80 - Chopp/VIP (C) Endereço: …" at bounding box center [378, 175] width 756 height 351
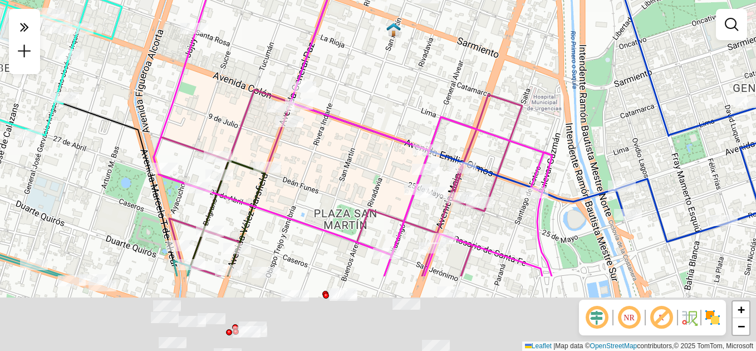
drag, startPoint x: 326, startPoint y: 276, endPoint x: 358, endPoint y: 140, distance: 139.1
click at [358, 140] on div "Janela de atendimento Grade de atendimento Capacidade Transportadoras Veículos …" at bounding box center [378, 175] width 756 height 351
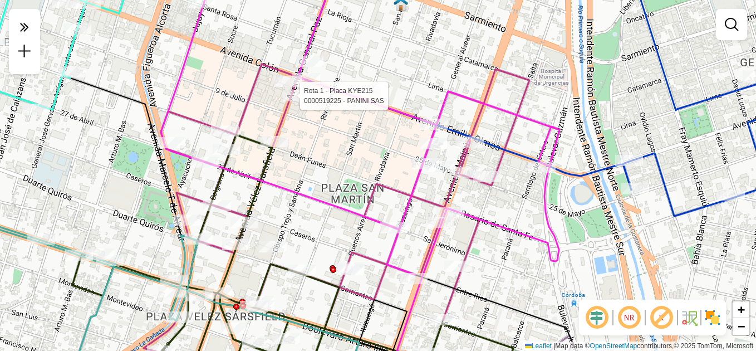
select select "**********"
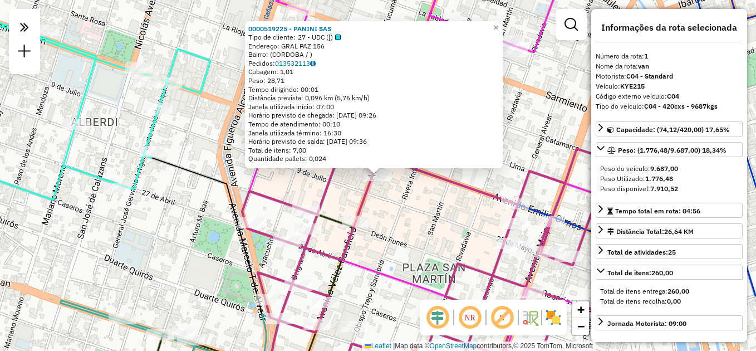
click at [421, 231] on div "0000519225 - PANINI SAS Tipo de cliente: 27 - UDC ([) Endereço: GRAL PAZ 156 Ba…" at bounding box center [378, 175] width 756 height 351
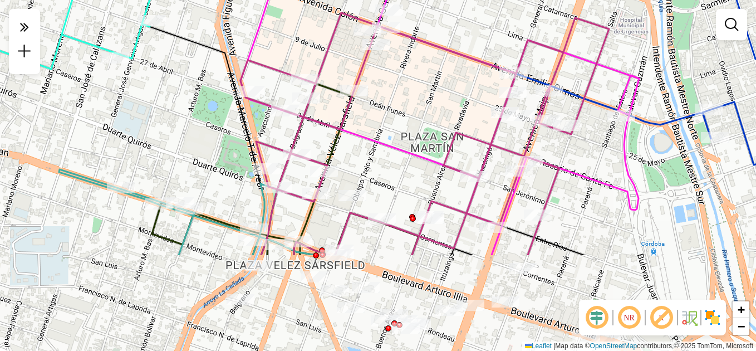
drag, startPoint x: 385, startPoint y: 258, endPoint x: 383, endPoint y: 128, distance: 130.9
click at [383, 128] on div "Janela de atendimento Grade de atendimento Capacidade Transportadoras Veículos …" at bounding box center [378, 175] width 756 height 351
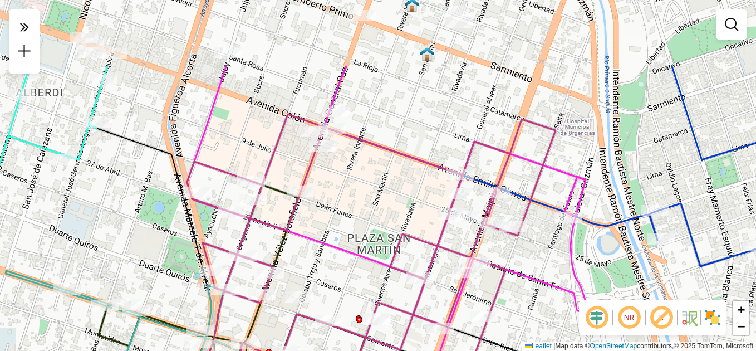
drag, startPoint x: 431, startPoint y: 113, endPoint x: 364, endPoint y: 214, distance: 121.6
click at [373, 217] on div "Janela de atendimento Grade de atendimento Capacidade Transportadoras Veículos …" at bounding box center [378, 175] width 756 height 351
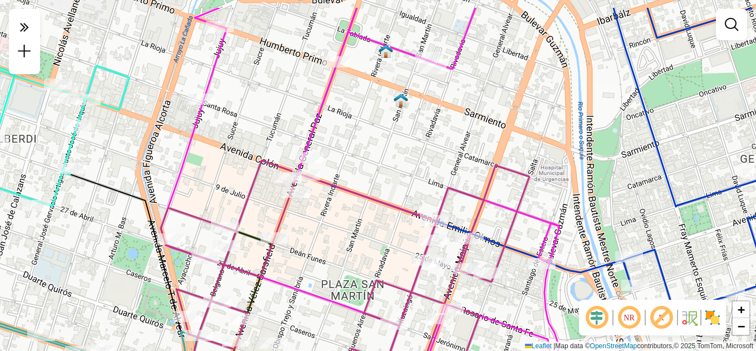
drag, startPoint x: 385, startPoint y: 189, endPoint x: 338, endPoint y: 250, distance: 77.3
click at [338, 250] on div "Janela de atendimento Grade de atendimento Capacidade Transportadoras Veículos …" at bounding box center [378, 175] width 756 height 351
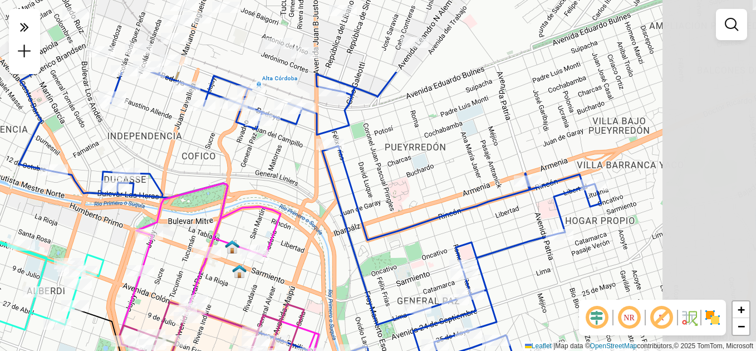
drag, startPoint x: 539, startPoint y: 150, endPoint x: 413, endPoint y: 257, distance: 165.6
click at [413, 257] on div "Janela de atendimento Grade de atendimento Capacidade Transportadoras Veículos …" at bounding box center [378, 175] width 756 height 351
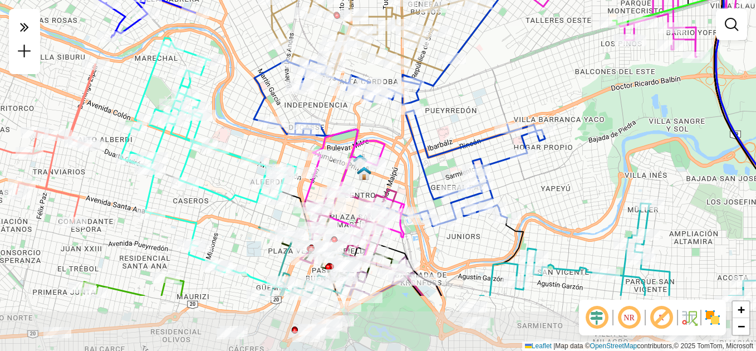
drag, startPoint x: 409, startPoint y: 234, endPoint x: 448, endPoint y: 144, distance: 98.1
click at [448, 144] on icon at bounding box center [399, 143] width 291 height 166
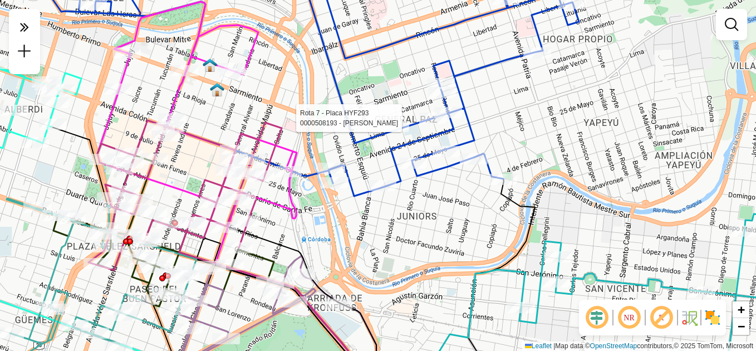
select select "**********"
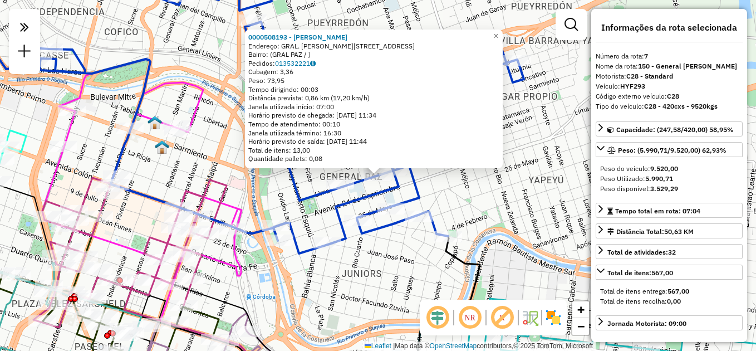
click at [526, 175] on div "0000508193 - Candellero [PERSON_NAME]: GRAL. [PERSON_NAME] 310 Bairro: (GRAL PA…" at bounding box center [378, 175] width 756 height 351
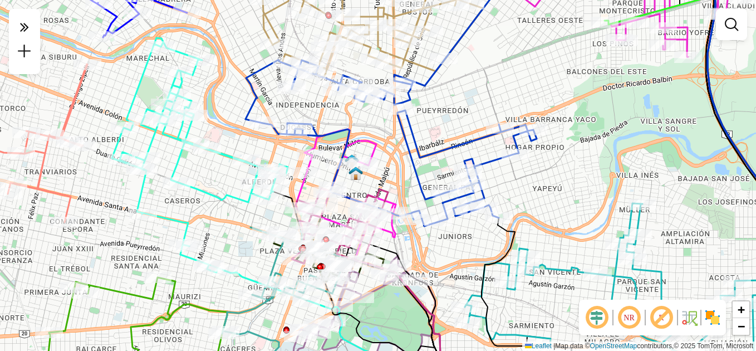
drag, startPoint x: 436, startPoint y: 106, endPoint x: 508, endPoint y: 154, distance: 86.8
click at [508, 154] on div "Janela de atendimento Grade de atendimento Capacidade Transportadoras Veículos …" at bounding box center [378, 175] width 756 height 351
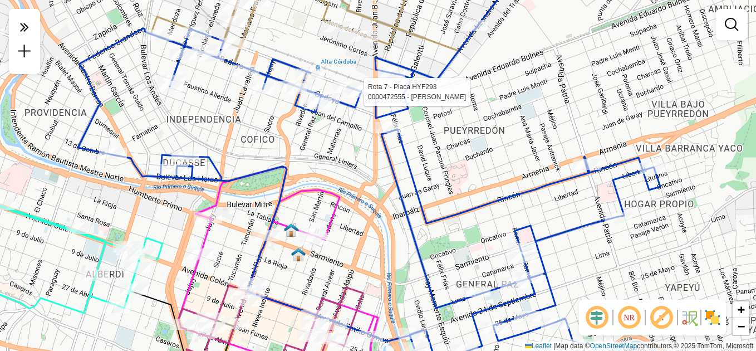
select select "**********"
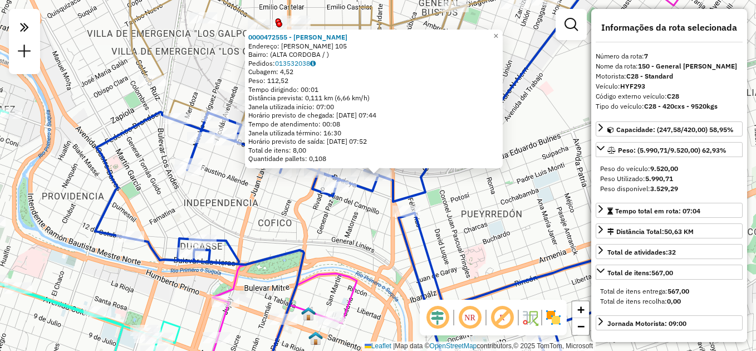
click at [476, 235] on div "0000472555 - [PERSON_NAME]: [PERSON_NAME] 105 Bairro: ([GEOGRAPHIC_DATA] / ) Pe…" at bounding box center [378, 175] width 756 height 351
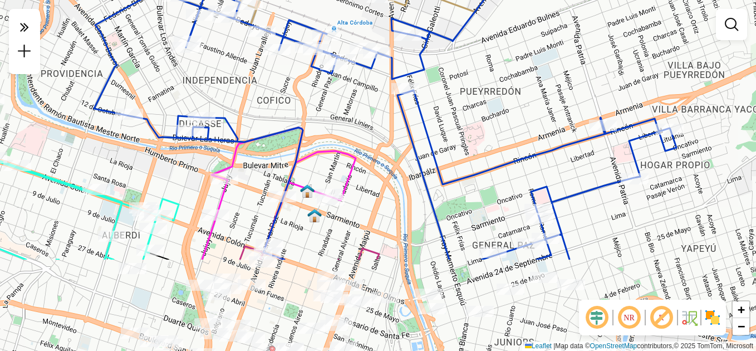
drag, startPoint x: 497, startPoint y: 247, endPoint x: 501, endPoint y: 121, distance: 125.9
click at [501, 121] on div "Janela de atendimento Grade de atendimento Capacidade Transportadoras Veículos …" at bounding box center [378, 175] width 756 height 351
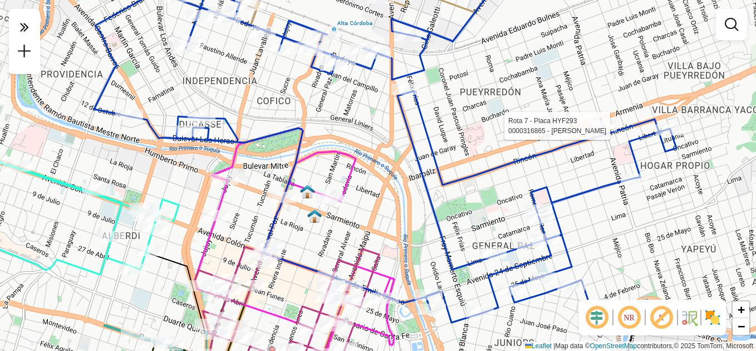
select select "**********"
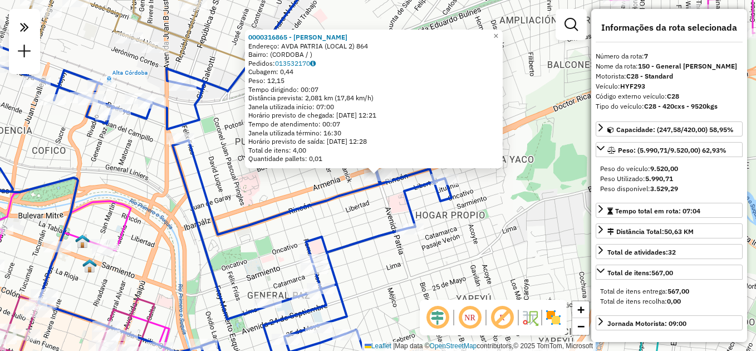
click at [500, 221] on div "0000316865 - Sahakian [PERSON_NAME]: AVDA PATRIA (LOCAL 2) 864 Bairro: ([GEOGRA…" at bounding box center [378, 175] width 756 height 351
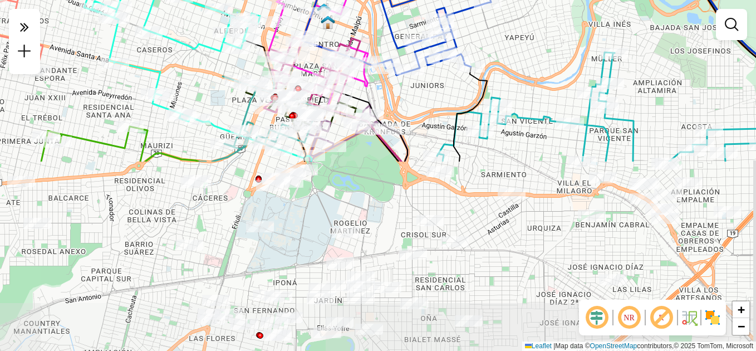
drag, startPoint x: 498, startPoint y: 238, endPoint x: 495, endPoint y: 52, distance: 185.5
click at [495, 52] on div "Janela de atendimento Grade de atendimento Capacidade Transportadoras Veículos …" at bounding box center [378, 175] width 756 height 351
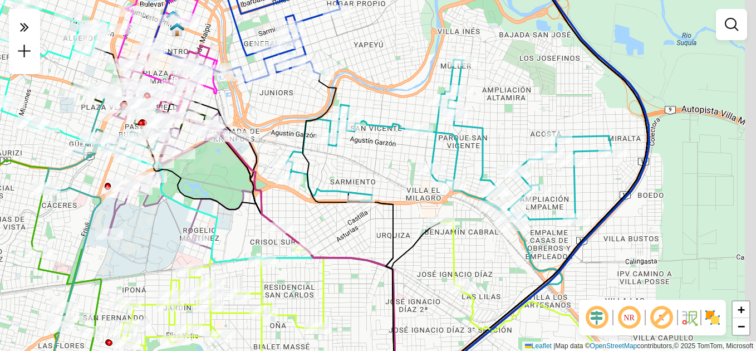
drag, startPoint x: 653, startPoint y: 133, endPoint x: 502, endPoint y: 140, distance: 151.1
click at [502, 140] on div "Janela de atendimento Grade de atendimento Capacidade Transportadoras Veículos …" at bounding box center [378, 175] width 756 height 351
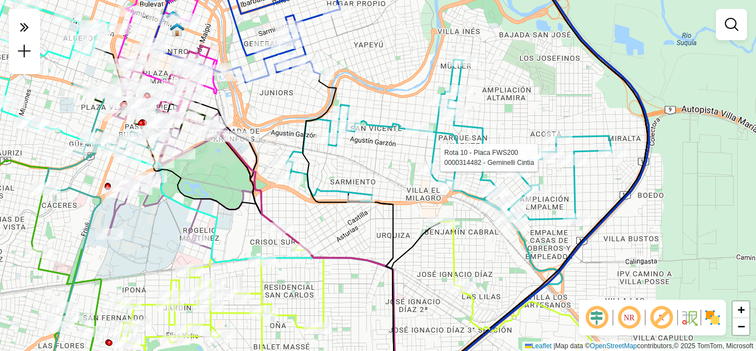
select select "**********"
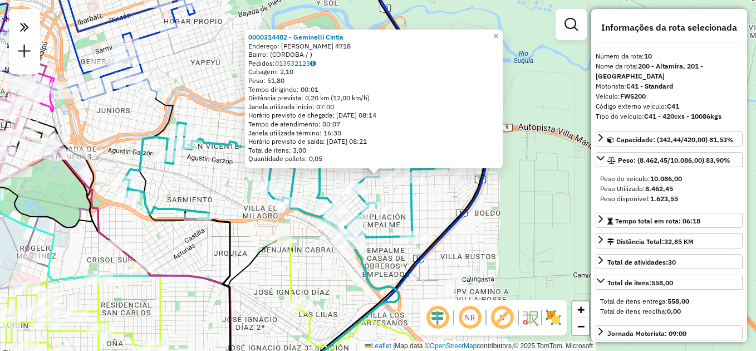
click at [458, 248] on div "0000314482 - Geminelli Cintia Endereço: AGUSTIN GARZON 4718 Bairro: (CORDOBA / …" at bounding box center [378, 175] width 756 height 351
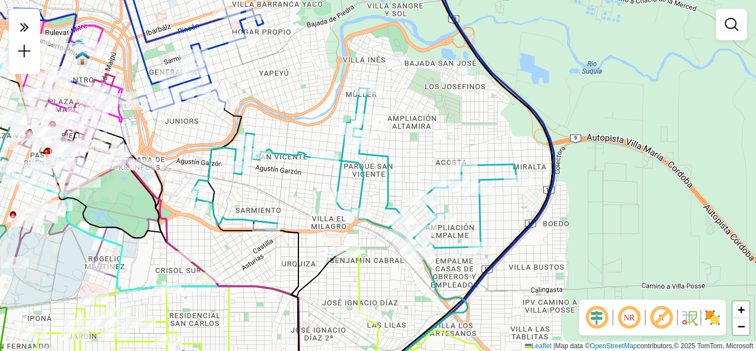
drag, startPoint x: 262, startPoint y: 279, endPoint x: 338, endPoint y: 292, distance: 76.4
click at [338, 292] on div "Janela de atendimento Grade de atendimento Capacidade Transportadoras Veículos …" at bounding box center [378, 175] width 756 height 351
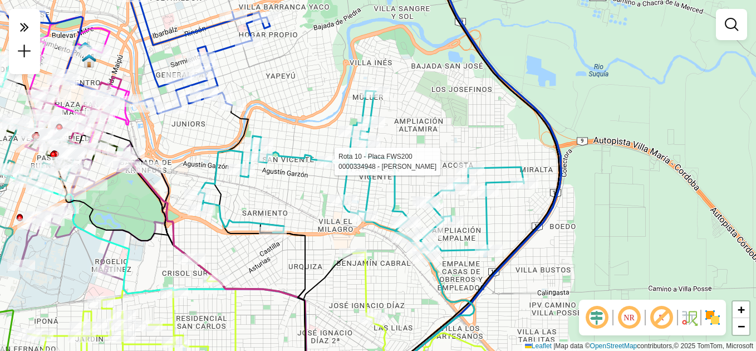
select select "**********"
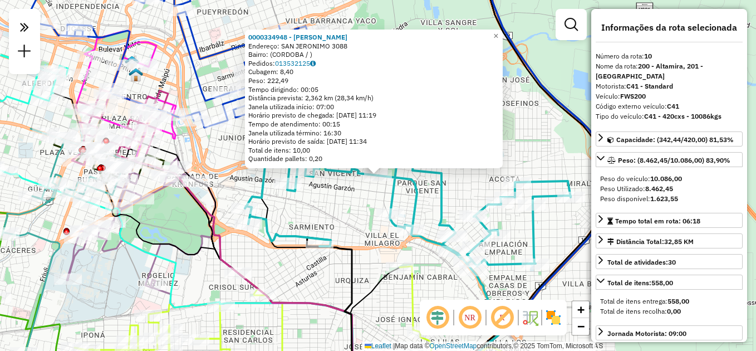
click at [511, 246] on div "0000334948 - Peralta [PERSON_NAME]: SAN JERONIMO 3088 Bairro: ([GEOGRAPHIC_DATA…" at bounding box center [378, 175] width 756 height 351
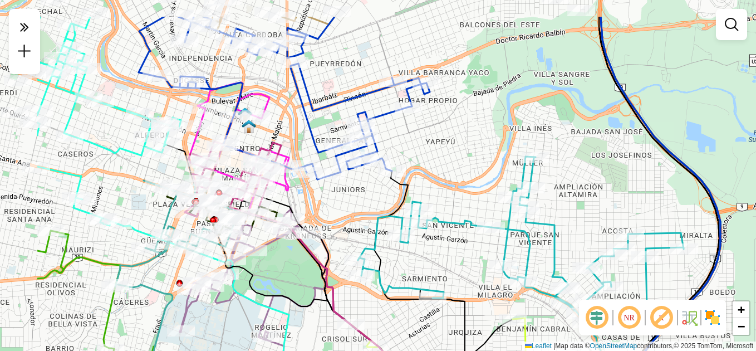
drag, startPoint x: 377, startPoint y: 93, endPoint x: 495, endPoint y: 147, distance: 129.3
click at [495, 147] on div "Janela de atendimento Grade de atendimento Capacidade Transportadoras Veículos …" at bounding box center [378, 175] width 756 height 351
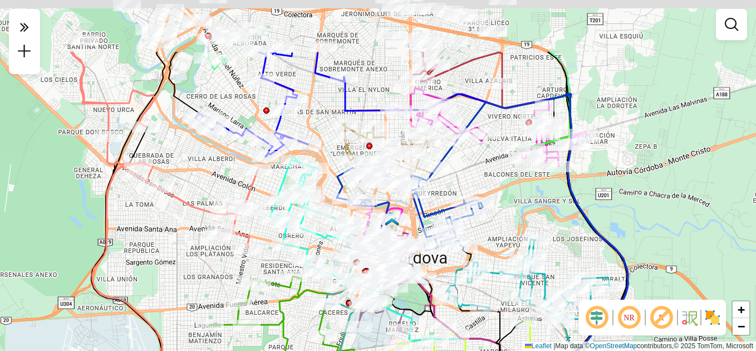
drag, startPoint x: 490, startPoint y: 145, endPoint x: 508, endPoint y: 236, distance: 93.2
click at [508, 236] on div "Janela de atendimento Grade de atendimento Capacidade Transportadoras Veículos …" at bounding box center [378, 175] width 756 height 351
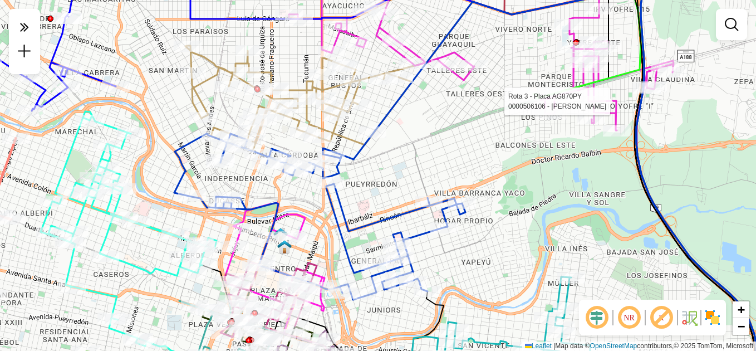
select select "**********"
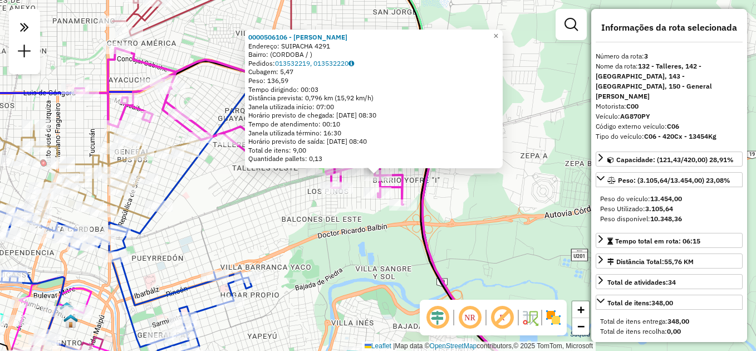
click at [369, 243] on div "0000506106 - [PERSON_NAME]: SUIPACHA 4291 Bairro: (CORDOBA / ) Pedidos: 0135322…" at bounding box center [378, 175] width 756 height 351
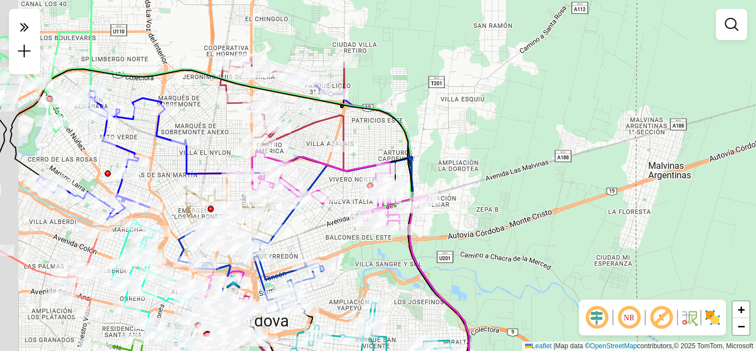
drag, startPoint x: 340, startPoint y: 236, endPoint x: 356, endPoint y: 241, distance: 17.3
click at [356, 241] on div "Janela de atendimento Grade de atendimento Capacidade Transportadoras Veículos …" at bounding box center [378, 175] width 756 height 351
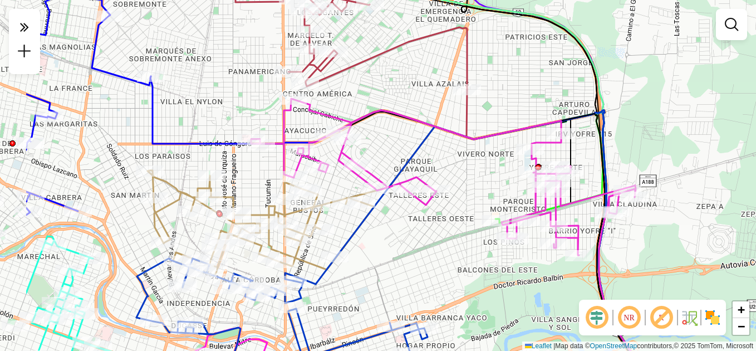
drag, startPoint x: 329, startPoint y: 223, endPoint x: 431, endPoint y: 252, distance: 105.8
click at [431, 252] on div "Janela de atendimento Grade de atendimento Capacidade Transportadoras Veículos …" at bounding box center [378, 175] width 756 height 351
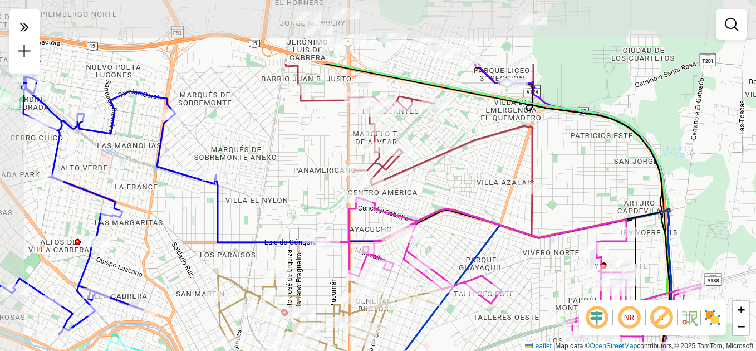
drag, startPoint x: 401, startPoint y: 260, endPoint x: 441, endPoint y: 309, distance: 63.3
click at [465, 350] on html "Aguarde... Pop-up bloqueado! Seu navegador bloqueou automáticamente a abertura …" at bounding box center [378, 175] width 756 height 351
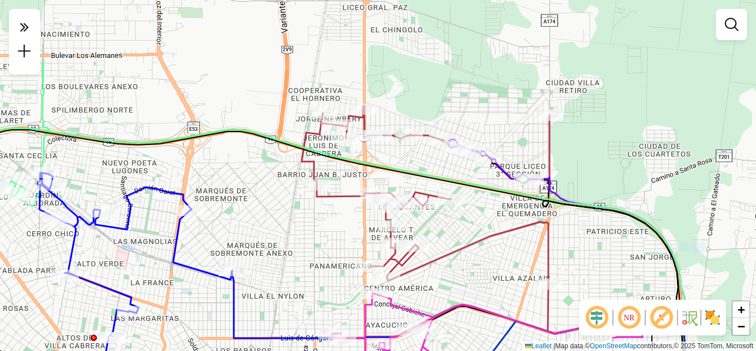
drag, startPoint x: 448, startPoint y: 176, endPoint x: 466, endPoint y: 271, distance: 96.9
click at [466, 271] on div "Janela de atendimento Grade de atendimento Capacidade Transportadoras Veículos …" at bounding box center [378, 175] width 756 height 351
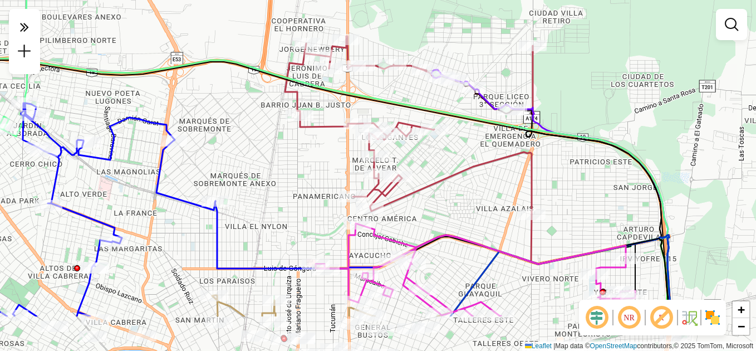
drag, startPoint x: 449, startPoint y: 256, endPoint x: 432, endPoint y: 187, distance: 71.6
click at [432, 187] on icon at bounding box center [409, 125] width 249 height 178
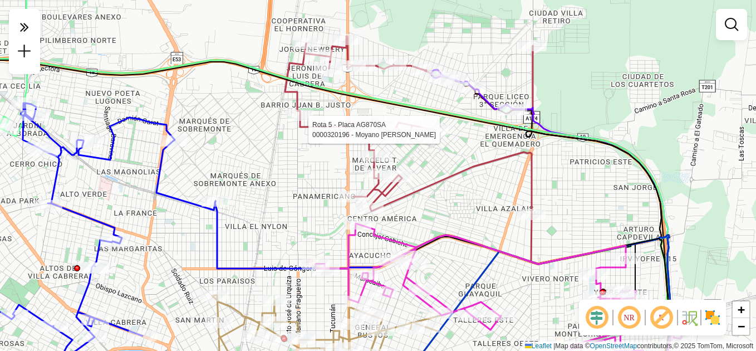
select select "**********"
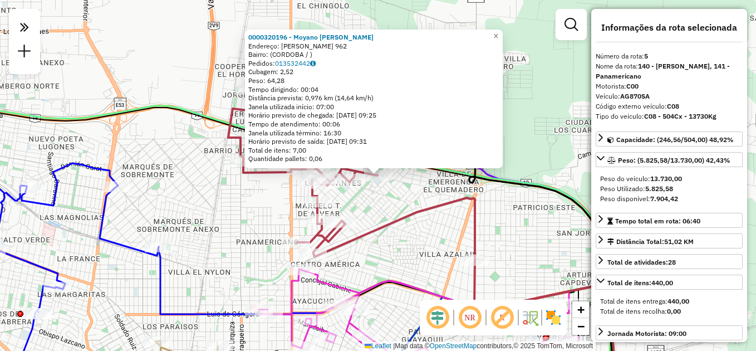
click at [385, 248] on div "0000320196 - Moyano [PERSON_NAME] Endereço: [GEOGRAPHIC_DATA][PERSON_NAME] 962 …" at bounding box center [378, 175] width 756 height 351
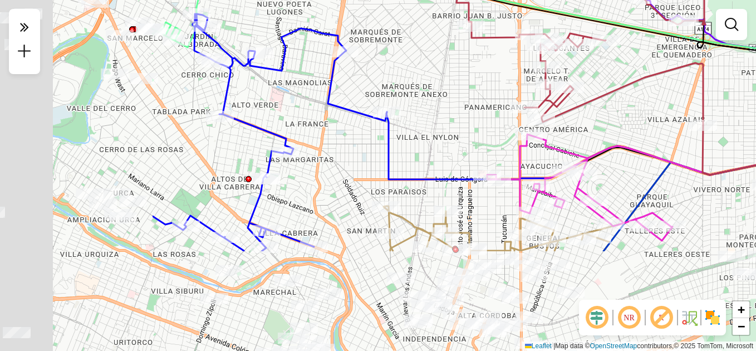
drag, startPoint x: 202, startPoint y: 260, endPoint x: 442, endPoint y: 117, distance: 279.2
click at [442, 117] on div "Janela de atendimento Grade de atendimento Capacidade Transportadoras Veículos …" at bounding box center [378, 175] width 756 height 351
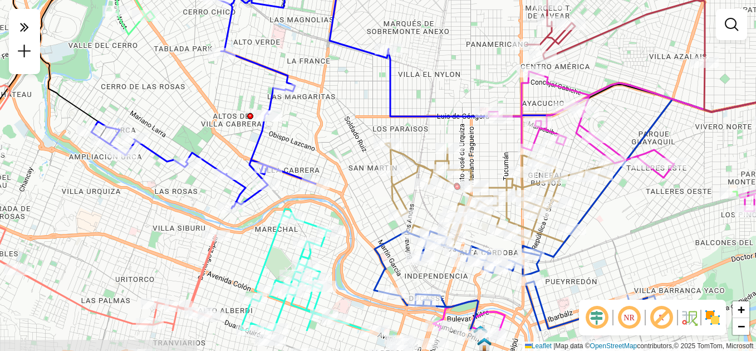
drag, startPoint x: 368, startPoint y: 226, endPoint x: 359, endPoint y: 183, distance: 43.8
click at [359, 183] on div "Janela de atendimento Grade de atendimento Capacidade Transportadoras Veículos …" at bounding box center [378, 175] width 756 height 351
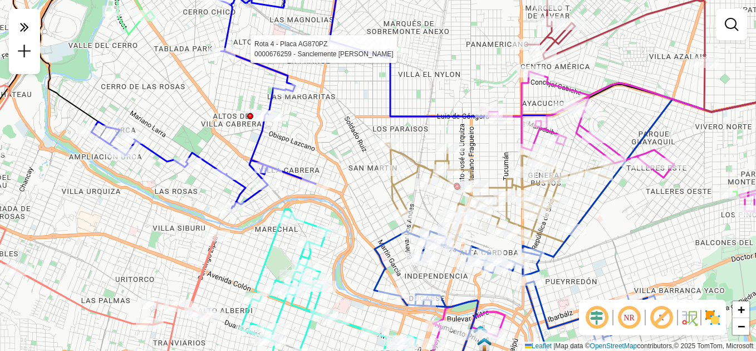
select select "**********"
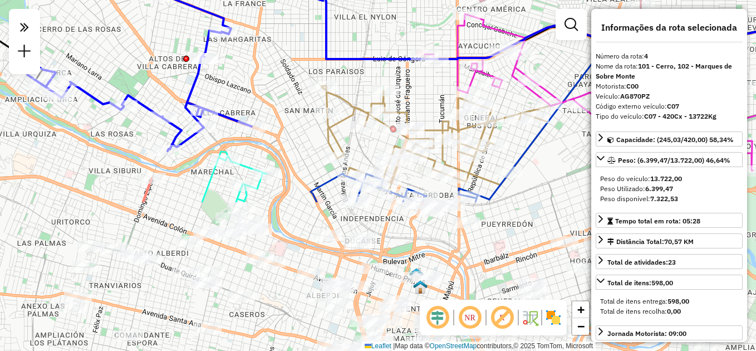
drag, startPoint x: 307, startPoint y: 270, endPoint x: 253, endPoint y: 86, distance: 192.1
click at [253, 86] on div "0000676259 - Sanclemente [PERSON_NAME]: [PERSON_NAME] 3822 Bairro: ([GEOGRAPHIC…" at bounding box center [378, 175] width 756 height 351
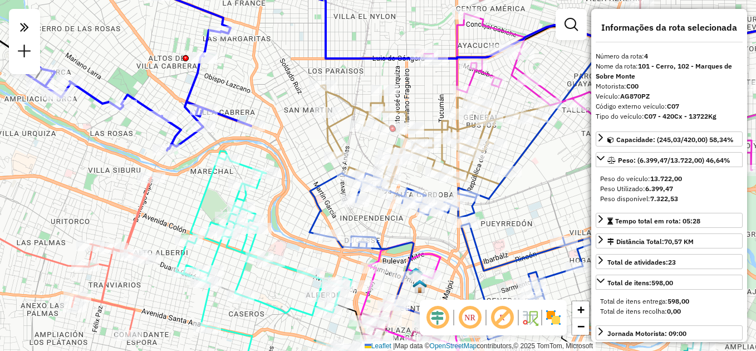
click at [290, 150] on div "0000676259 - Sanclemente [PERSON_NAME]: [PERSON_NAME] 3822 Bairro: ([GEOGRAPHIC…" at bounding box center [378, 175] width 756 height 351
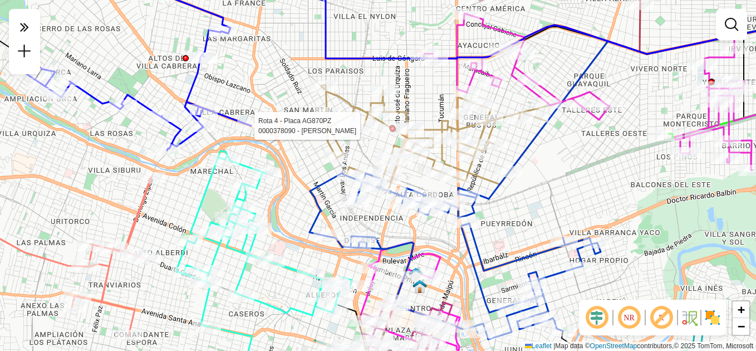
select select "**********"
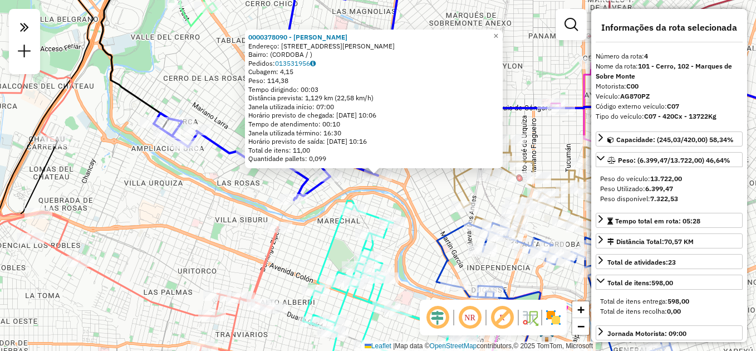
click at [537, 71] on div "0000378090 - Ugarte [PERSON_NAME]: [STREET_ADDRESS][PERSON_NAME] Bairro: (CORDO…" at bounding box center [378, 175] width 756 height 351
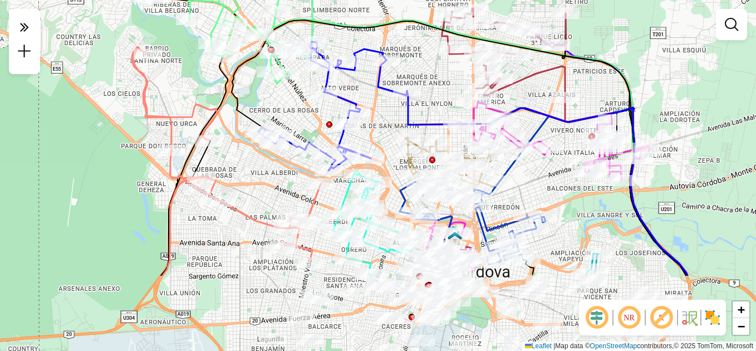
drag, startPoint x: 353, startPoint y: 239, endPoint x: 284, endPoint y: 84, distance: 169.3
click at [286, 85] on div "Janela de atendimento Grade de atendimento Capacidade Transportadoras Veículos …" at bounding box center [378, 175] width 756 height 351
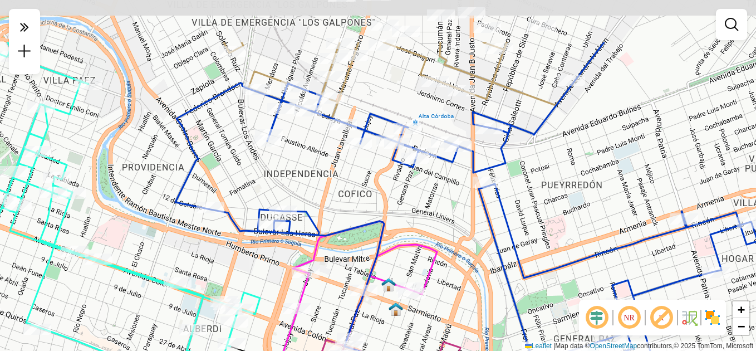
drag, startPoint x: 388, startPoint y: 189, endPoint x: 453, endPoint y: 268, distance: 102.5
click at [456, 267] on div "Janela de atendimento Grade de atendimento Capacidade Transportadoras Veículos …" at bounding box center [378, 175] width 756 height 351
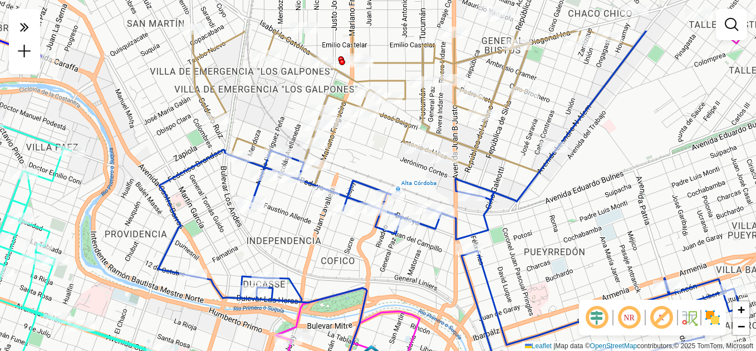
drag, startPoint x: 422, startPoint y: 196, endPoint x: 385, endPoint y: 289, distance: 99.8
click at [385, 289] on div "Janela de atendimento Grade de atendimento Capacidade Transportadoras Veículos …" at bounding box center [378, 175] width 756 height 351
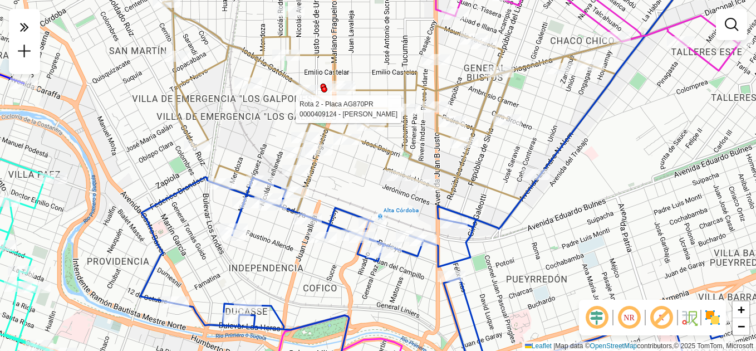
select select "**********"
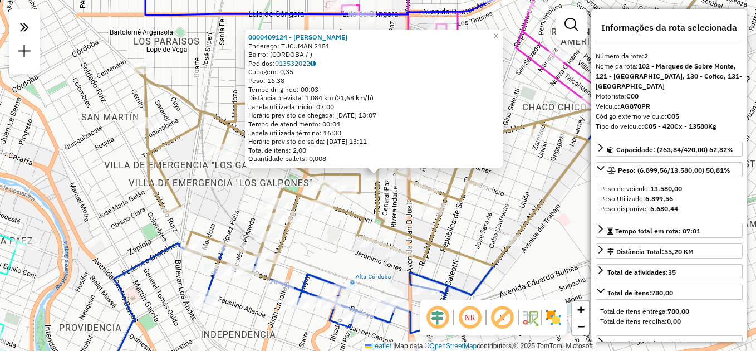
click at [496, 270] on icon at bounding box center [361, 173] width 453 height 212
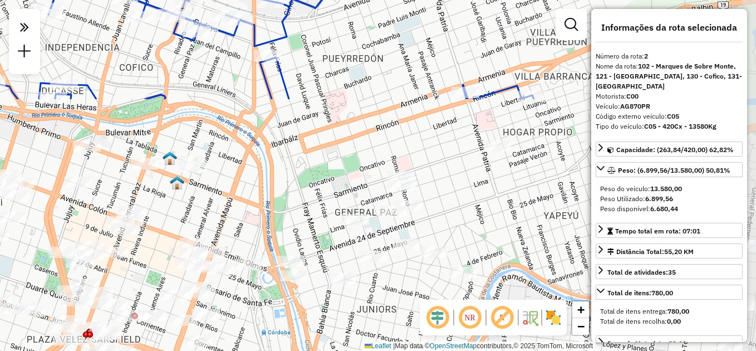
drag, startPoint x: 496, startPoint y: 262, endPoint x: 346, endPoint y: 4, distance: 298.5
click at [346, 4] on div "Janela de atendimento Grade de atendimento Capacidade Transportadoras Veículos …" at bounding box center [378, 175] width 756 height 351
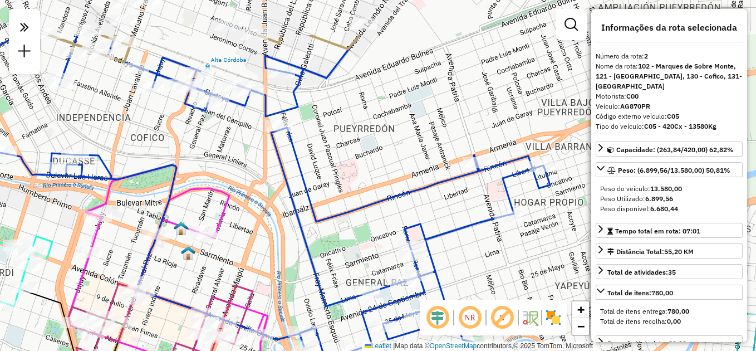
drag, startPoint x: 372, startPoint y: 65, endPoint x: 383, endPoint y: 135, distance: 70.5
click at [383, 135] on div "Janela de atendimento Grade de atendimento Capacidade Transportadoras Veículos …" at bounding box center [378, 175] width 756 height 351
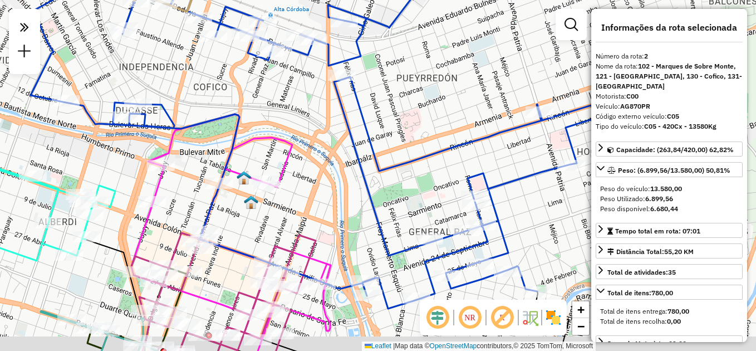
drag, startPoint x: 211, startPoint y: 189, endPoint x: 91, endPoint y: 137, distance: 130.5
click at [91, 137] on div "Janela de atendimento Grade de atendimento Capacidade Transportadoras Veículos …" at bounding box center [378, 175] width 756 height 351
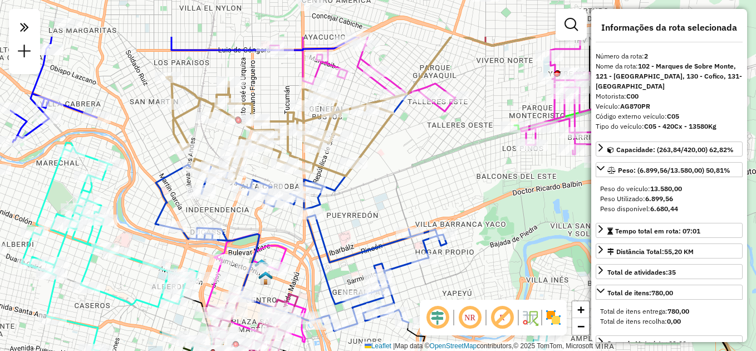
drag, startPoint x: 260, startPoint y: 159, endPoint x: 345, endPoint y: 231, distance: 111.9
click at [345, 231] on div "Janela de atendimento Grade de atendimento Capacidade Transportadoras Veículos …" at bounding box center [378, 175] width 756 height 351
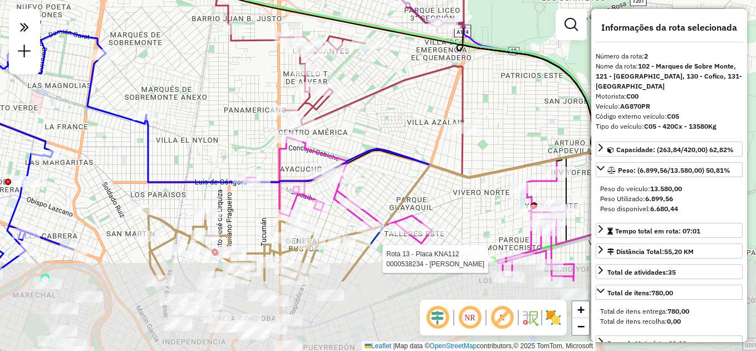
drag, startPoint x: 386, startPoint y: 252, endPoint x: 439, endPoint y: 146, distance: 118.6
click at [439, 146] on div "Rota 13 - Placa KNA112 0000538234 - Baldini [PERSON_NAME] de atendimento Grade …" at bounding box center [378, 175] width 756 height 351
